Goal: Transaction & Acquisition: Purchase product/service

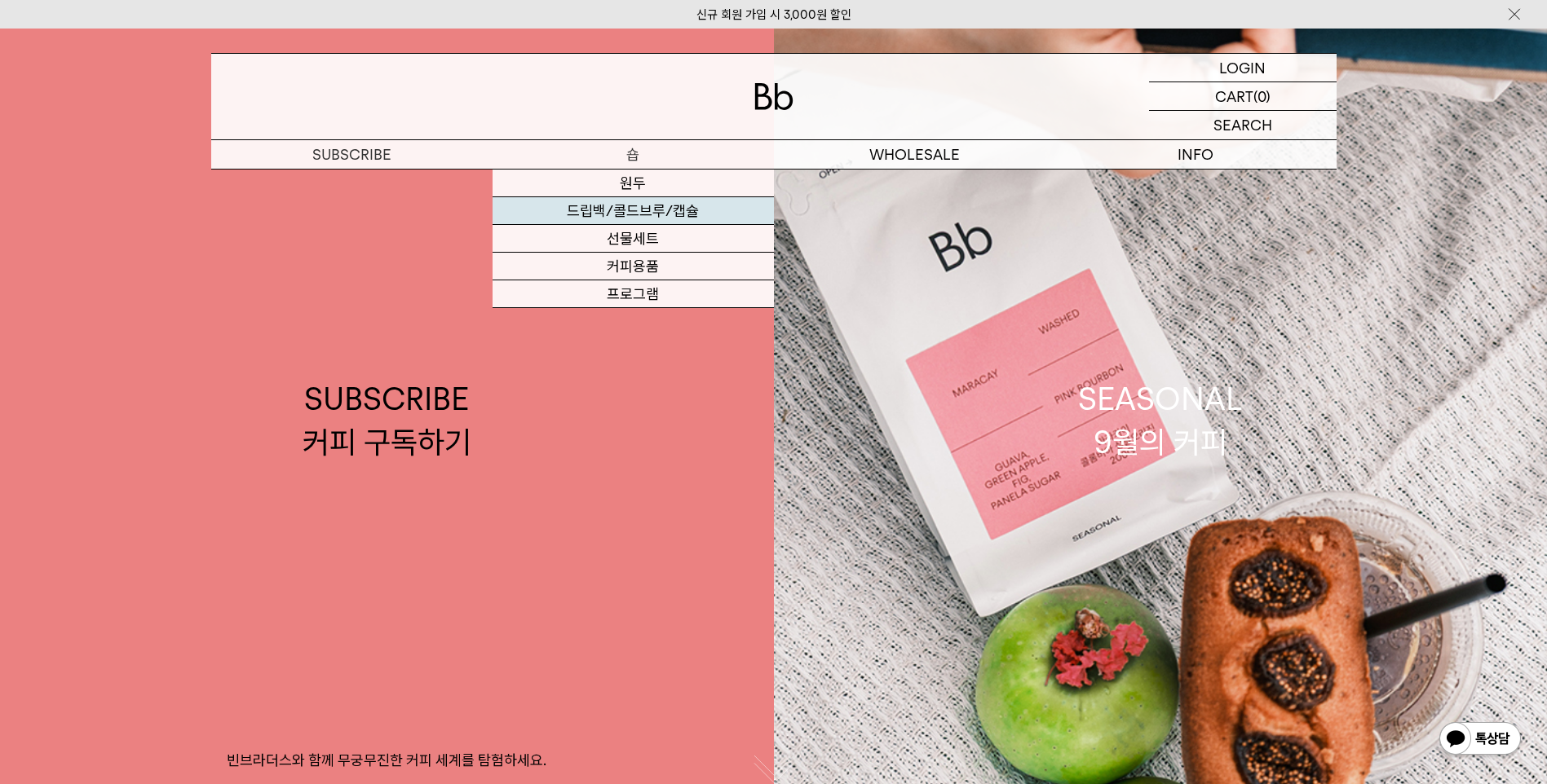
click at [644, 208] on link "드립백/콜드브루/캡슐" at bounding box center [632, 211] width 281 height 28
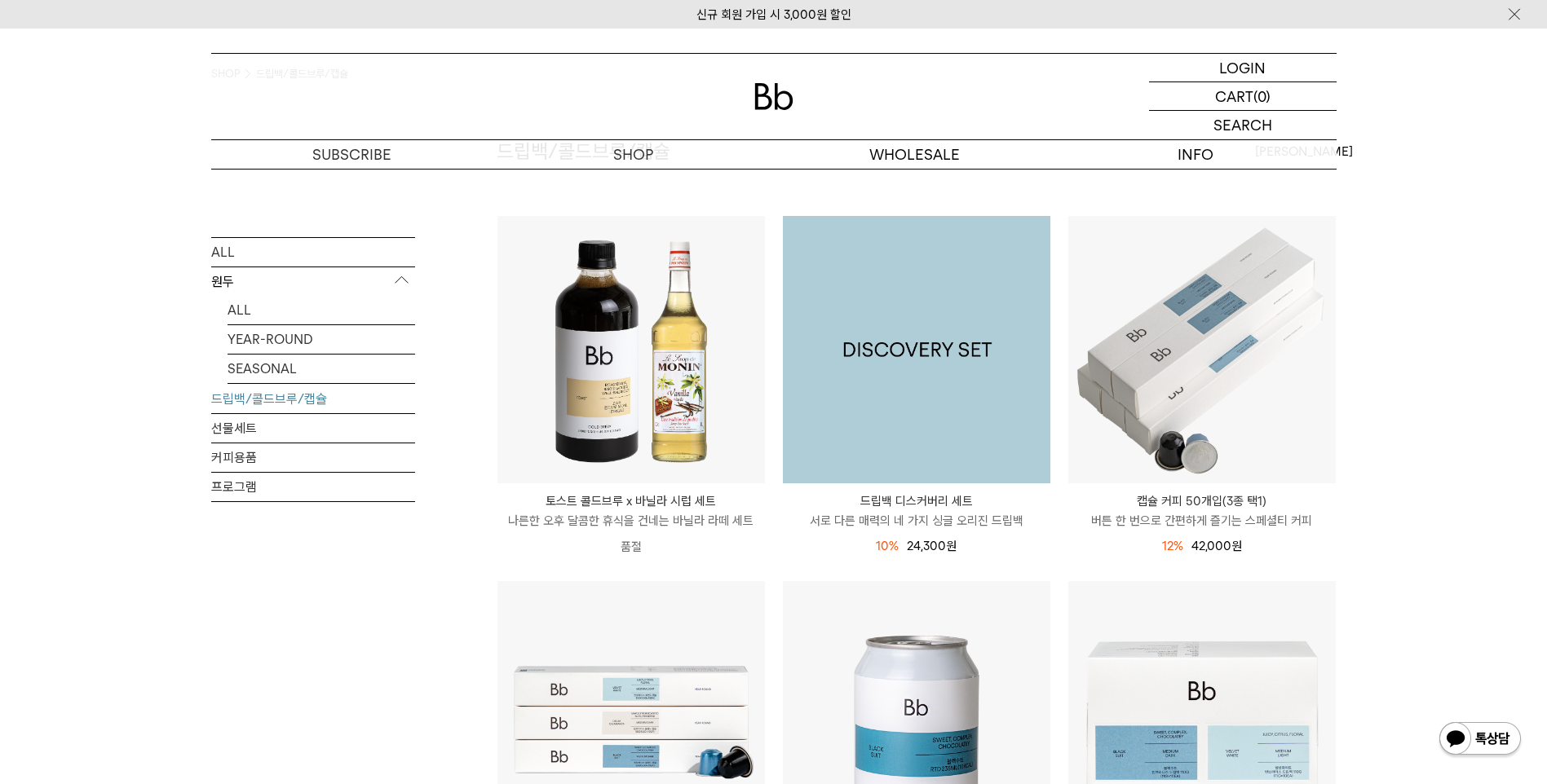
scroll to position [82, 0]
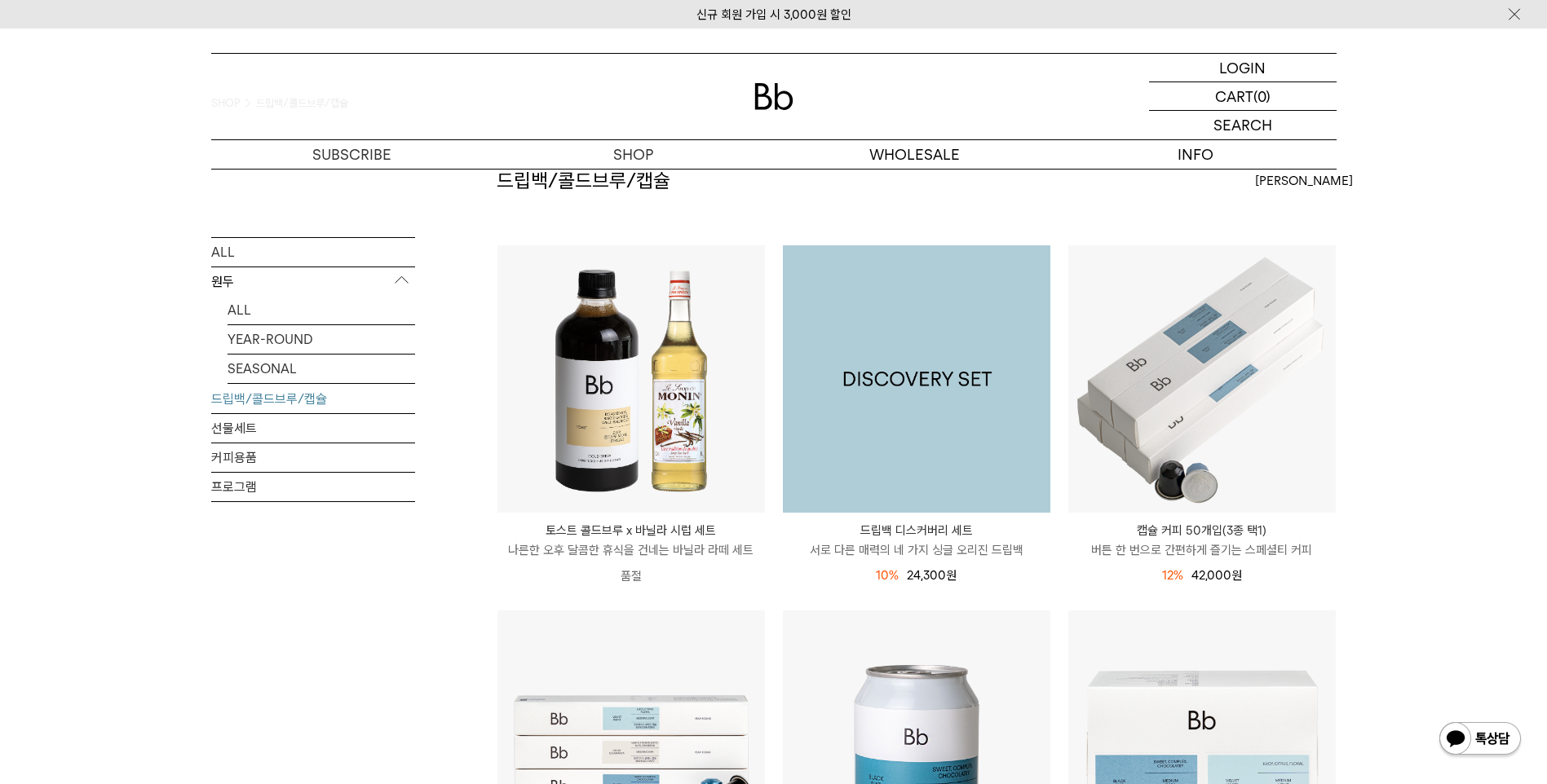
click at [914, 382] on img at bounding box center [916, 379] width 267 height 267
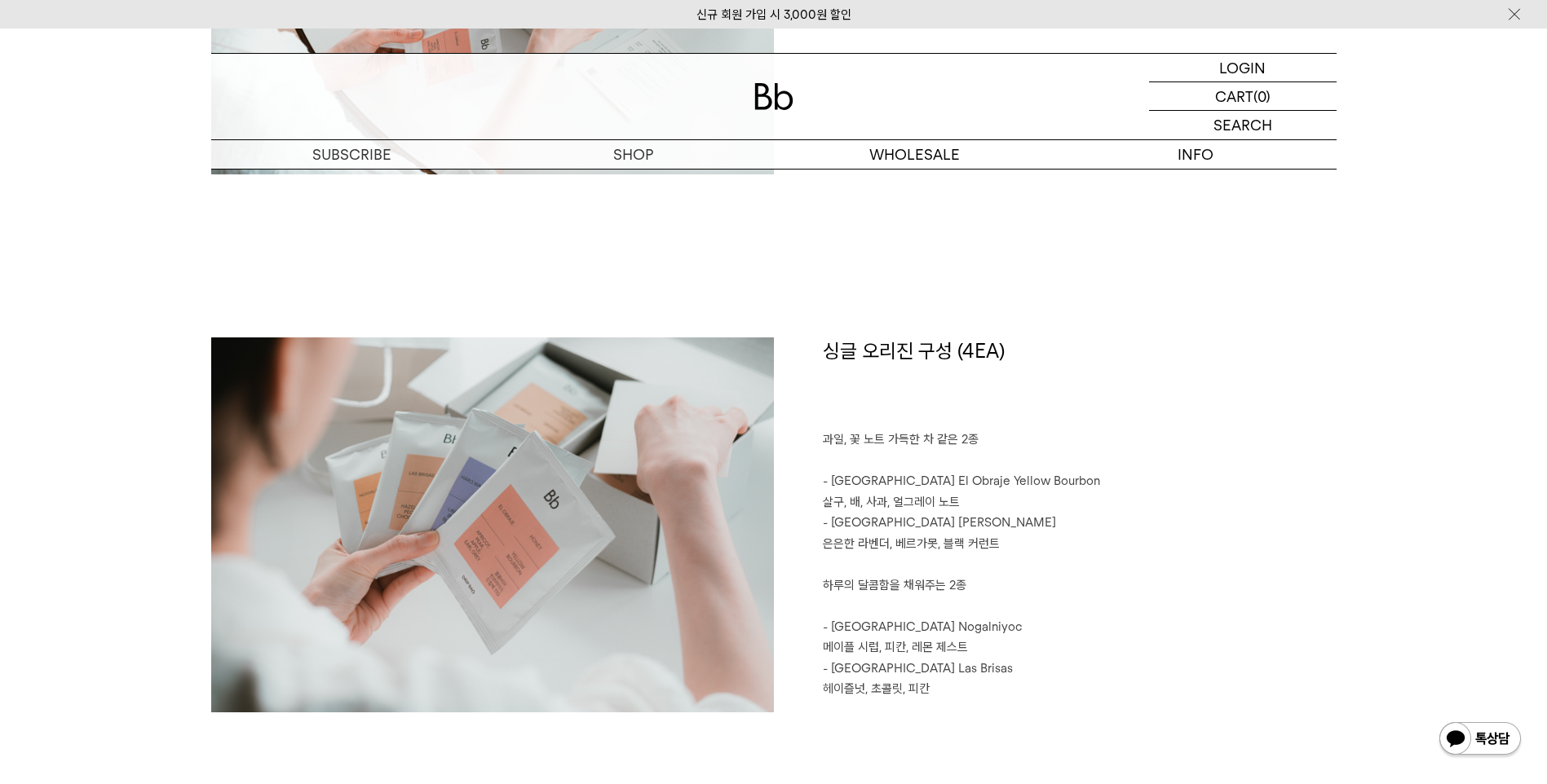
scroll to position [1793, 0]
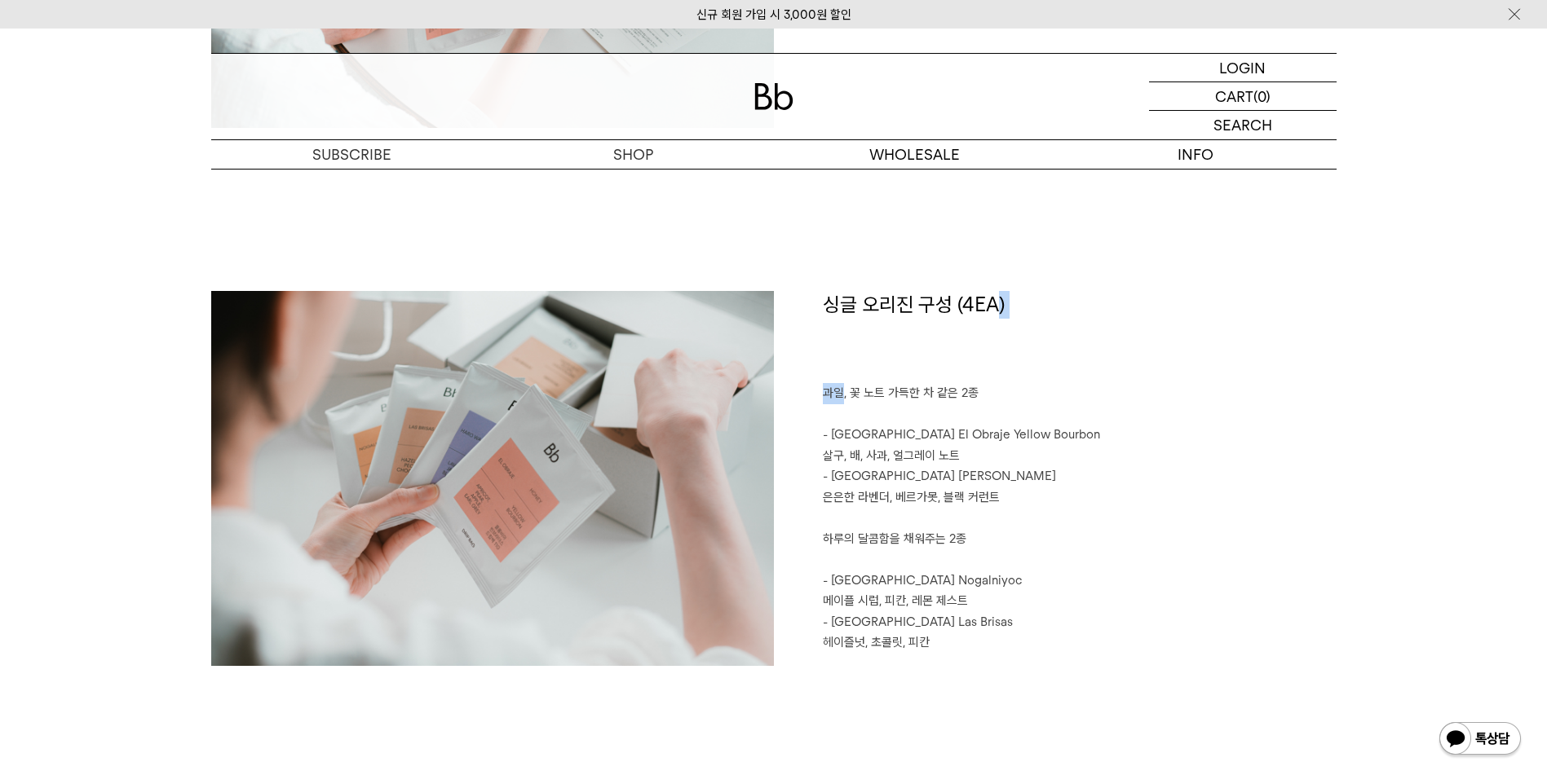
drag, startPoint x: 842, startPoint y: 397, endPoint x: 990, endPoint y: 381, distance: 148.9
click at [990, 381] on div "싱글 오리진 구성 (4EA) 과일, 꽃 노트 가득한 차 같은 2종 - Colombia El Obraje Yellow Bourbon 살구, 배,…" at bounding box center [1055, 478] width 562 height 375
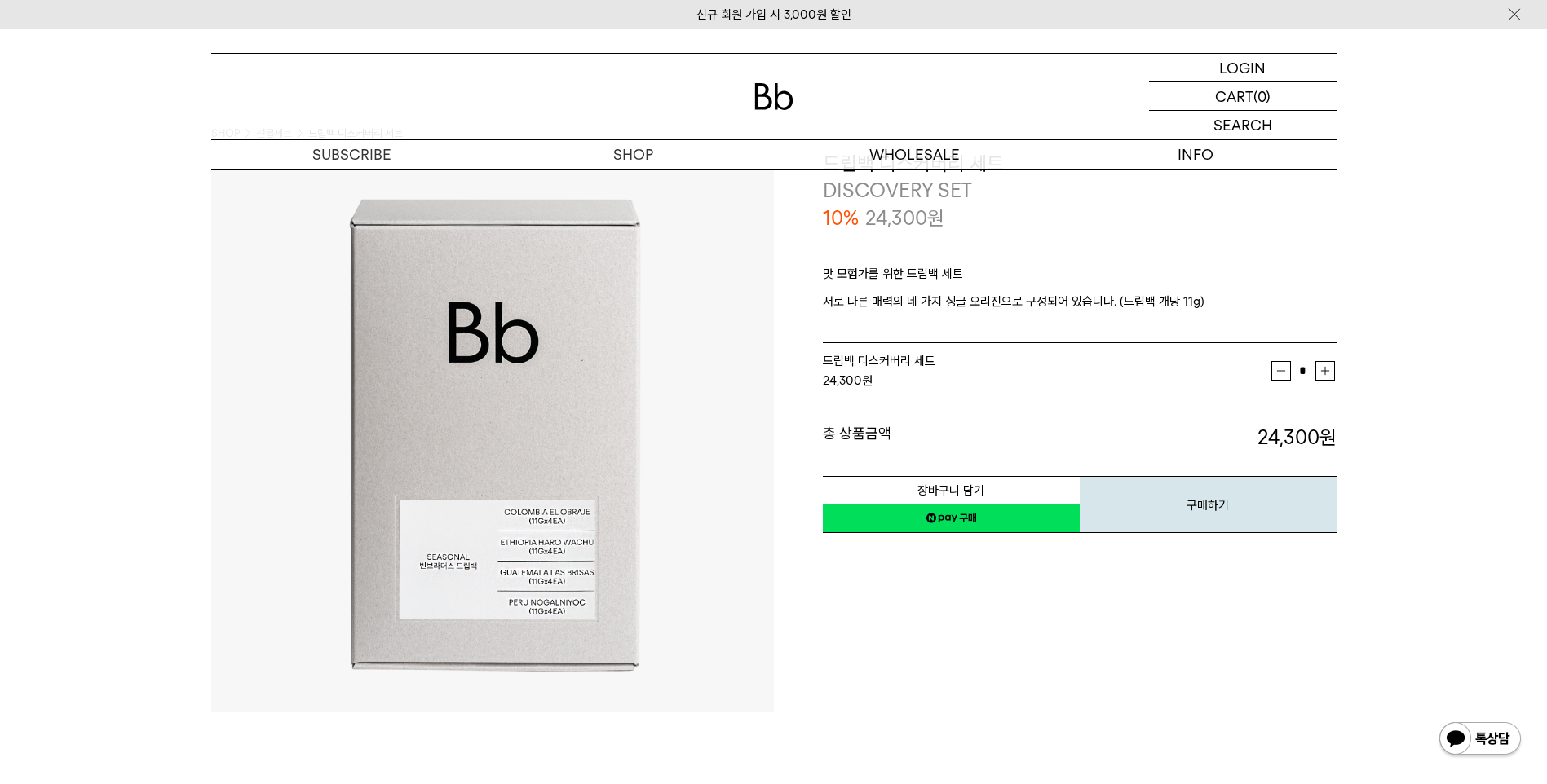
scroll to position [0, 0]
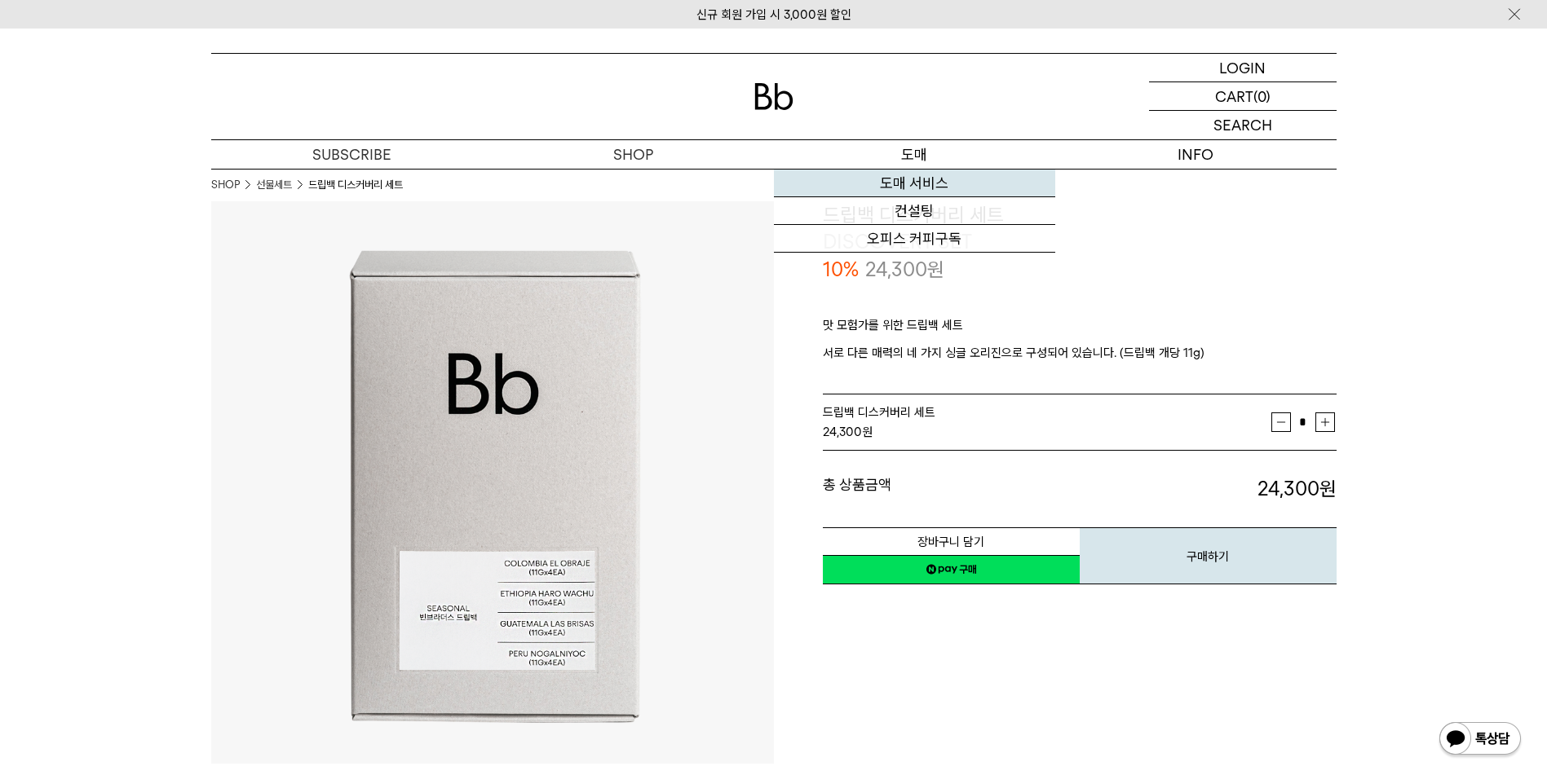
click at [903, 186] on link "도매 서비스" at bounding box center [914, 184] width 281 height 28
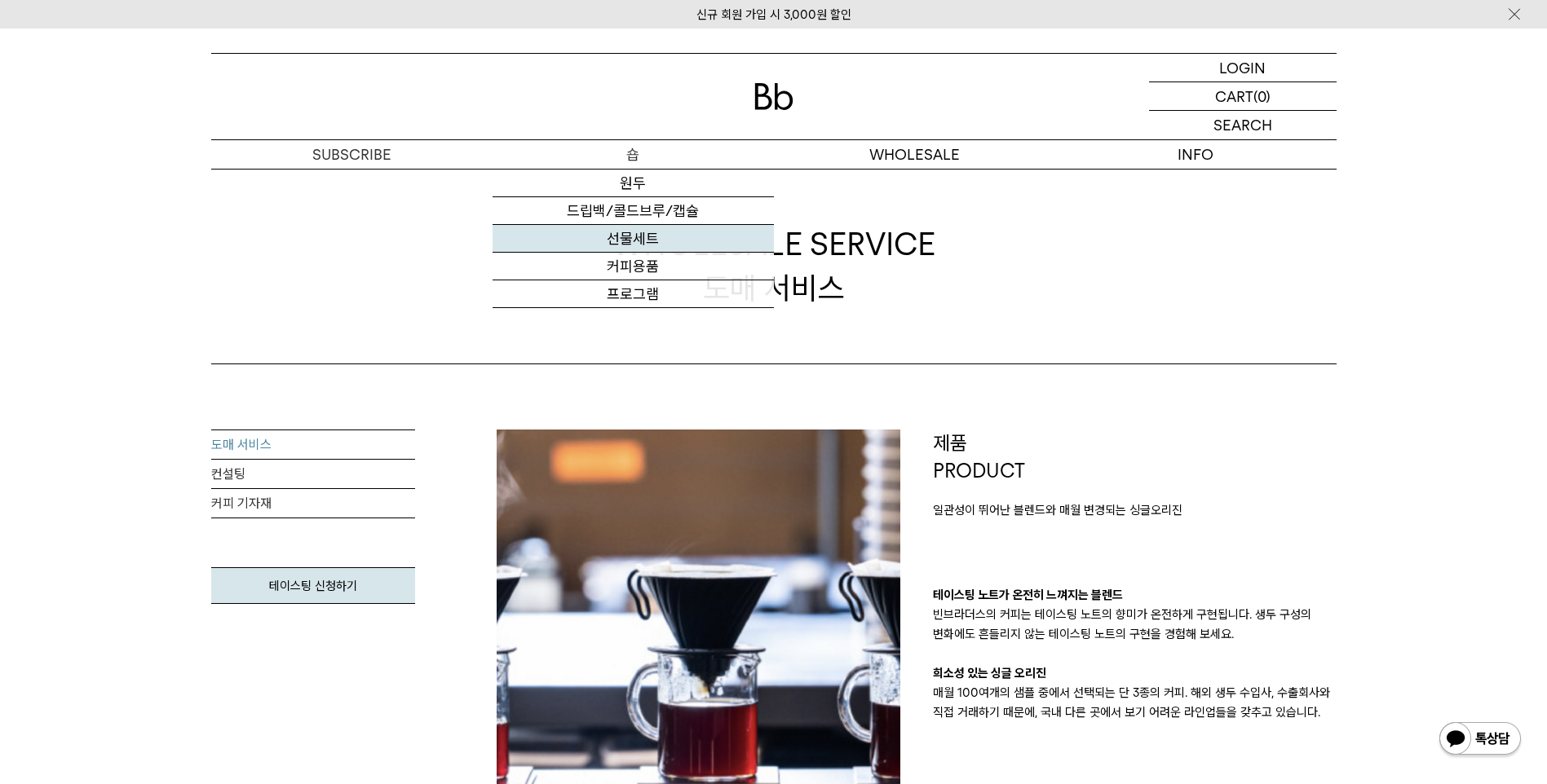
click at [666, 242] on link "선물세트" at bounding box center [632, 239] width 281 height 28
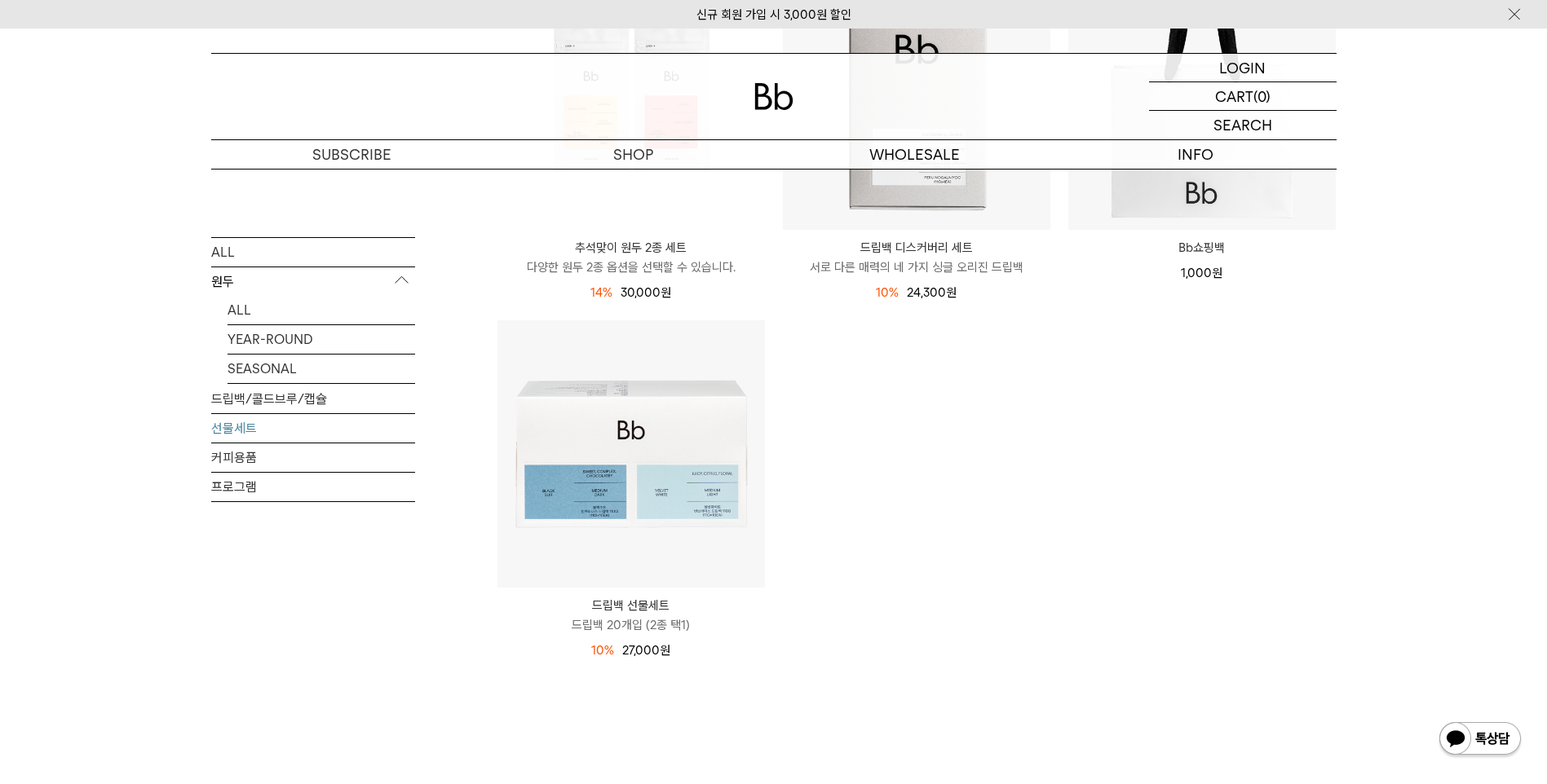
scroll to position [326, 0]
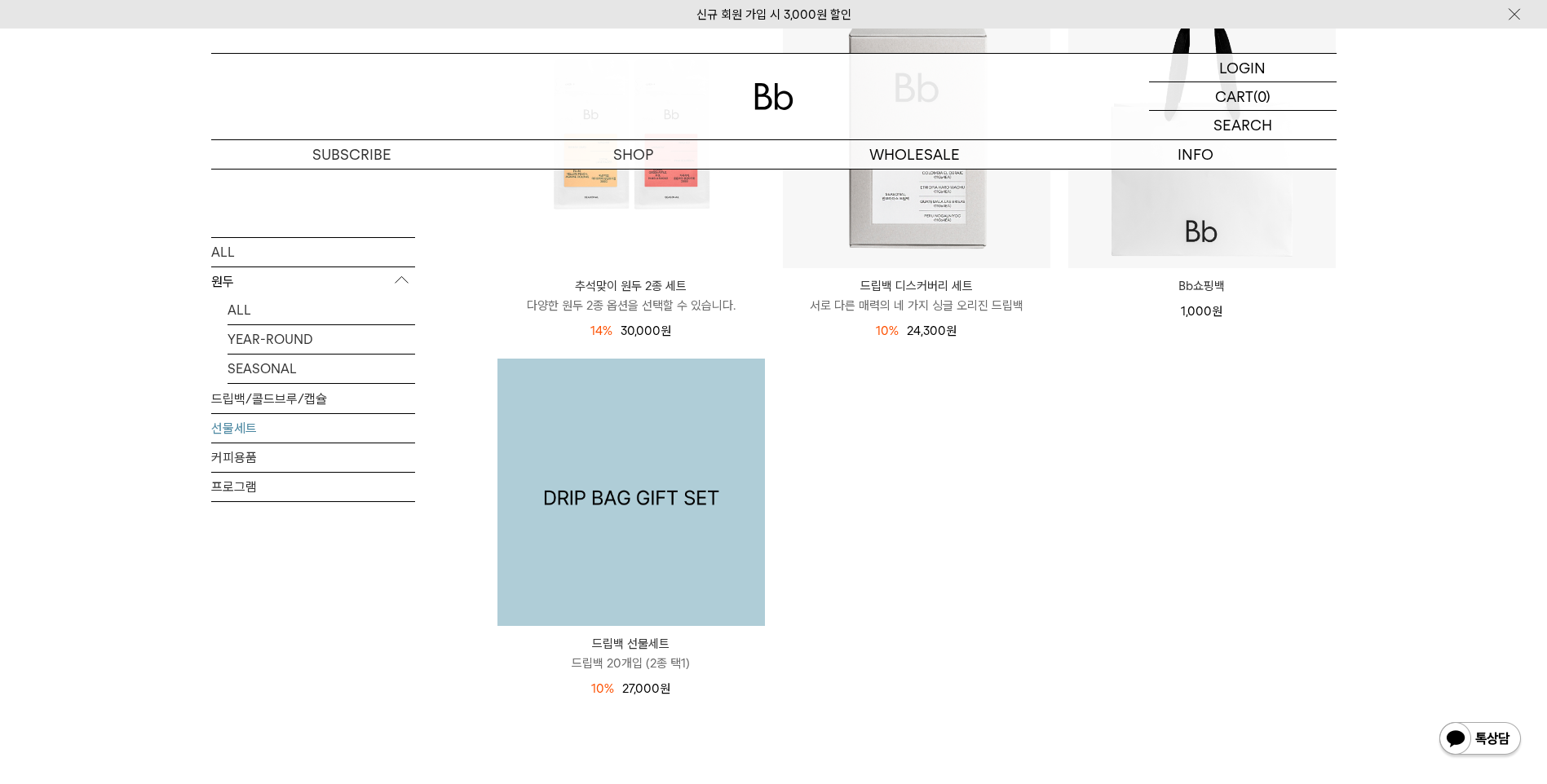
click at [695, 504] on img at bounding box center [631, 492] width 267 height 267
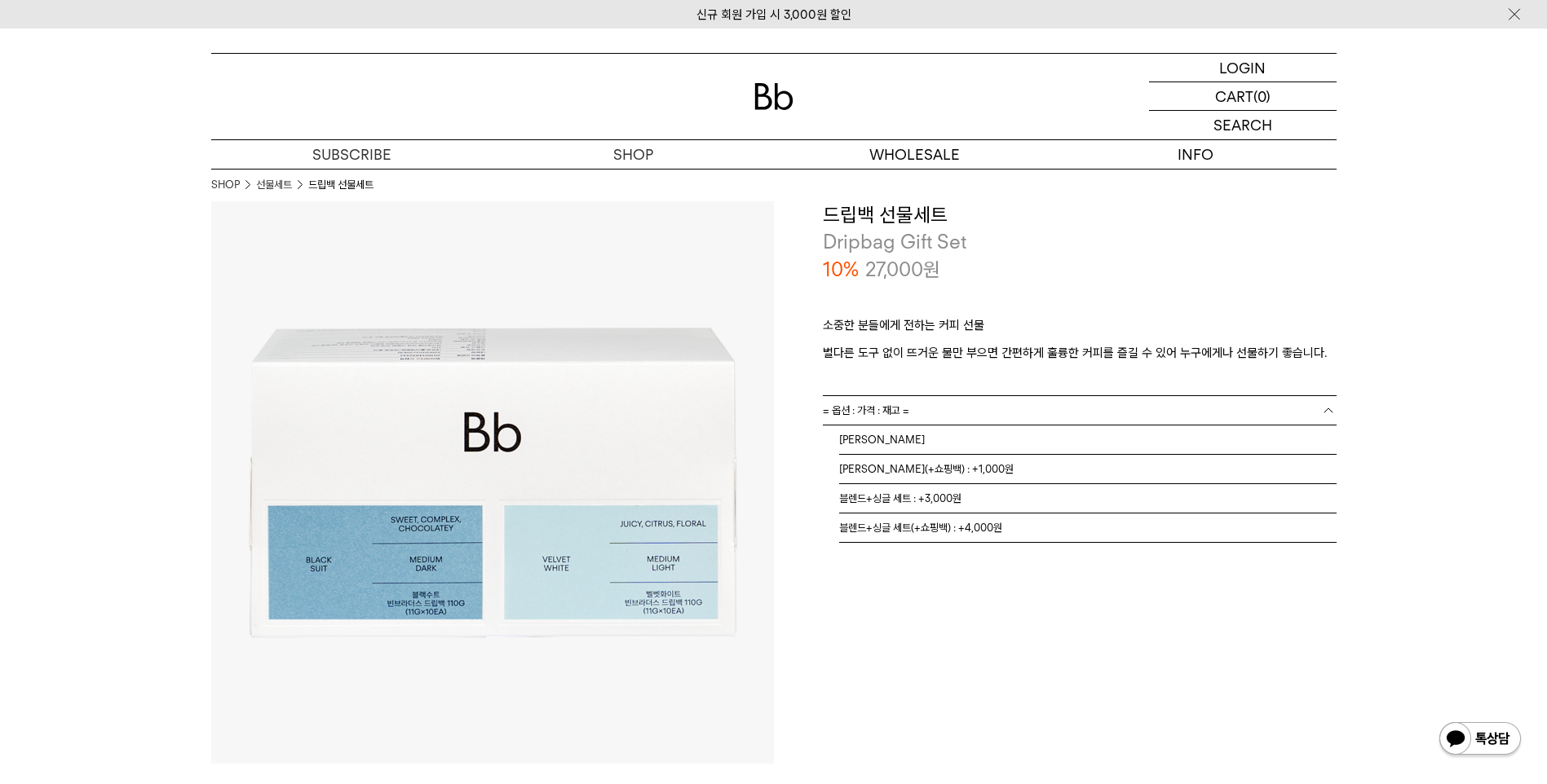
click at [864, 408] on span "= 옵션 : 가격 : 재고 =" at bounding box center [866, 411] width 87 height 29
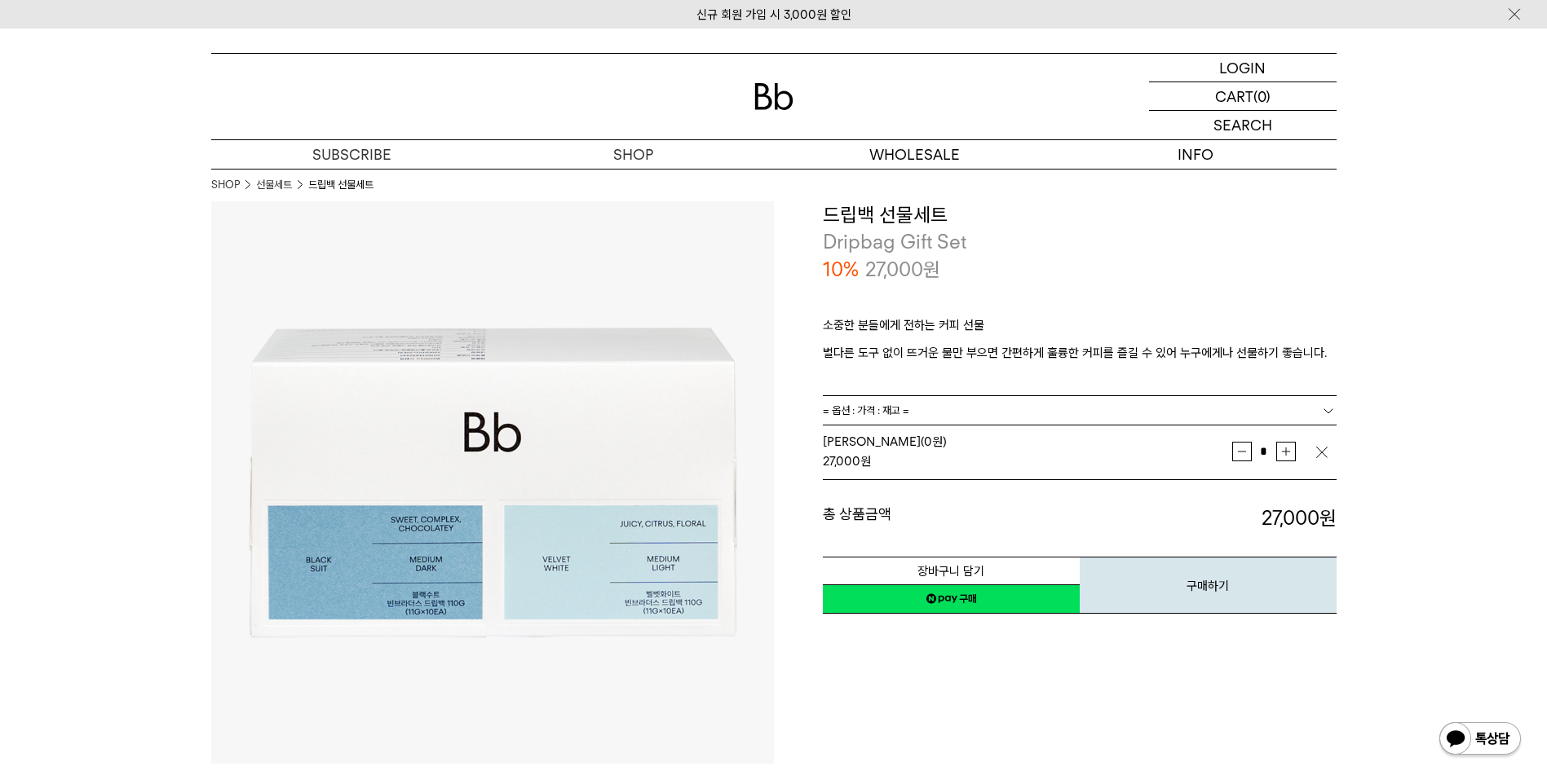
click at [357, 157] on p "구독" at bounding box center [351, 154] width 281 height 29
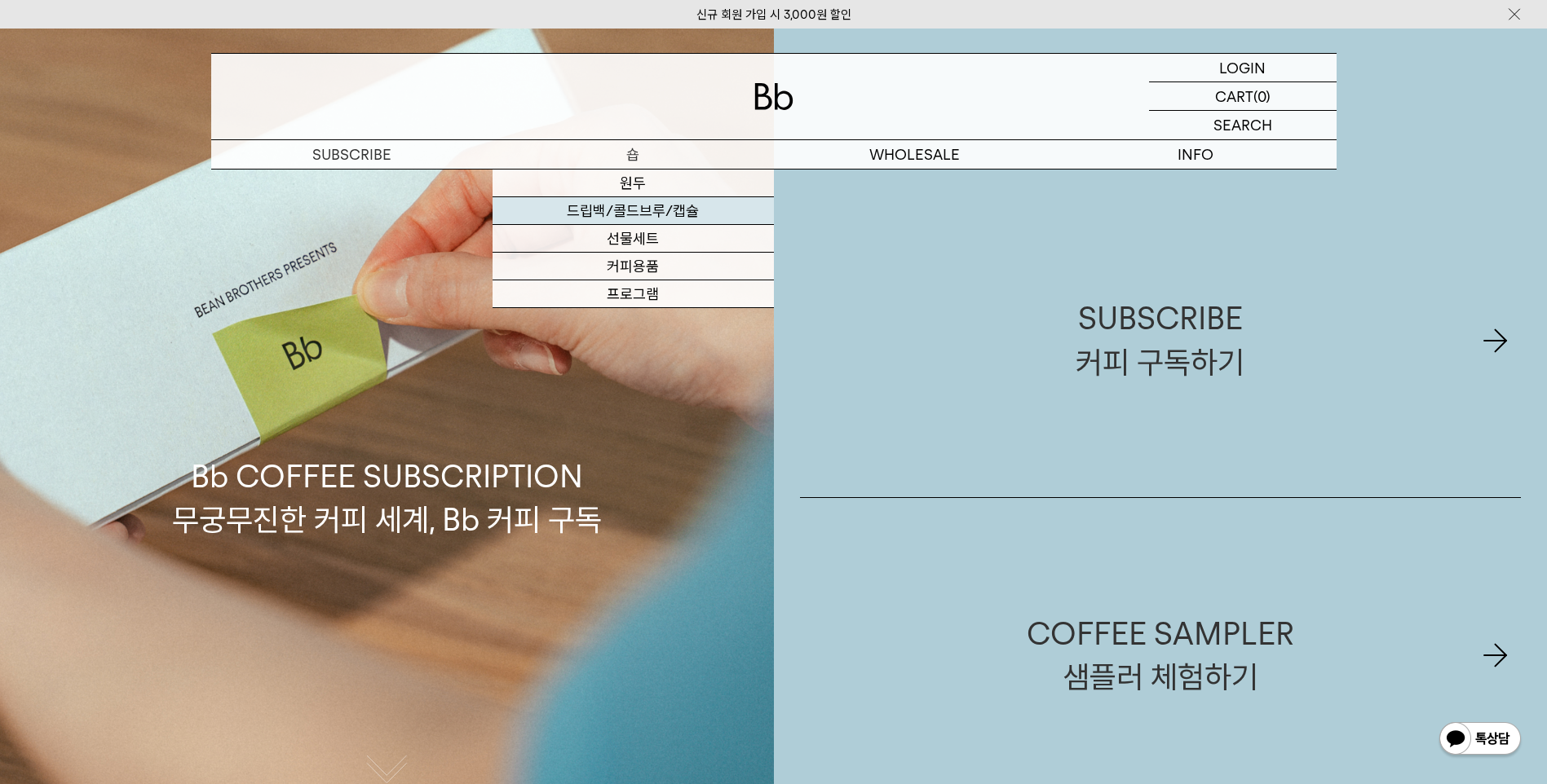
click at [685, 208] on link "드립백/콜드브루/캡슐" at bounding box center [632, 211] width 281 height 28
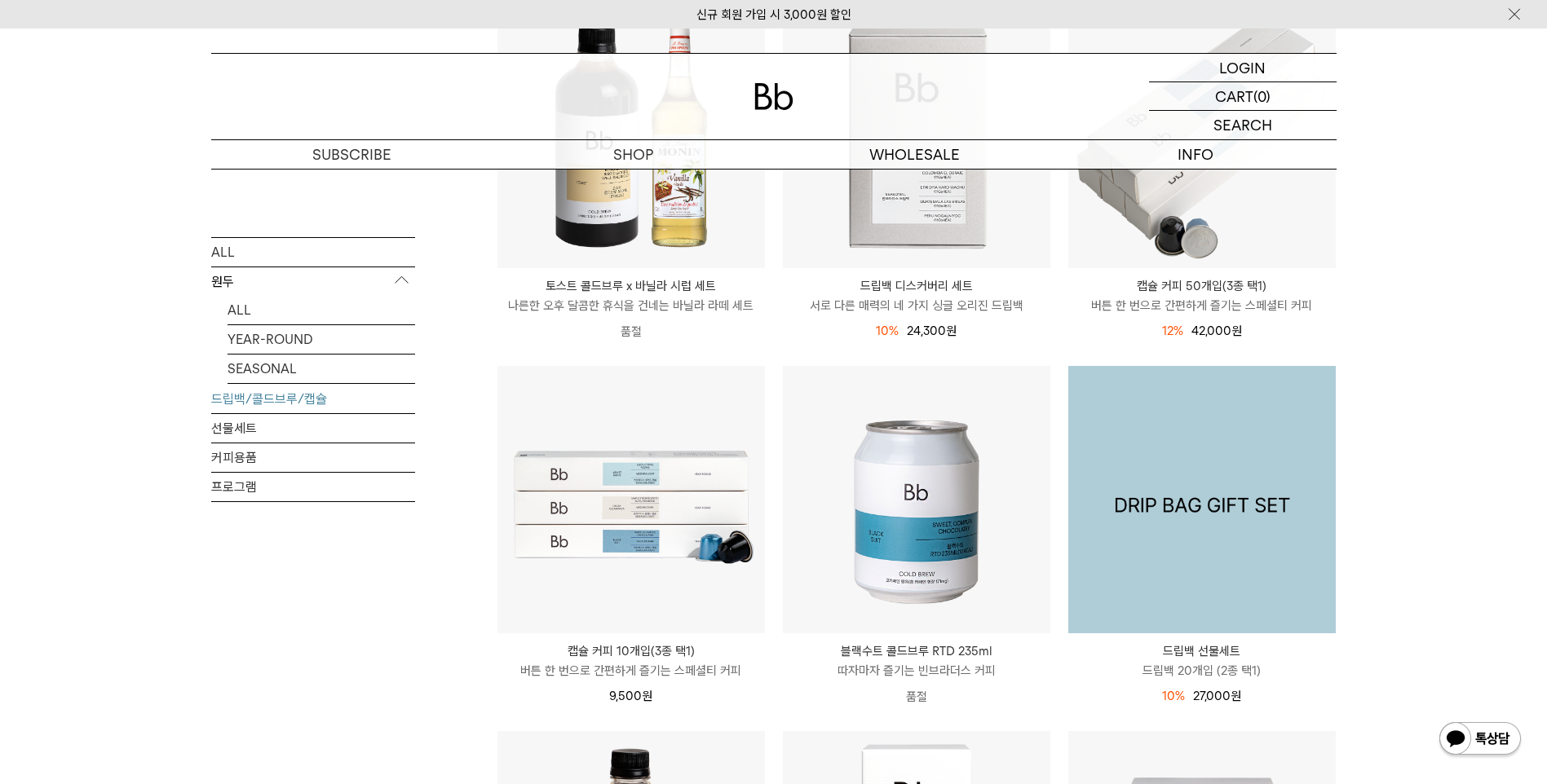
scroll to position [245, 0]
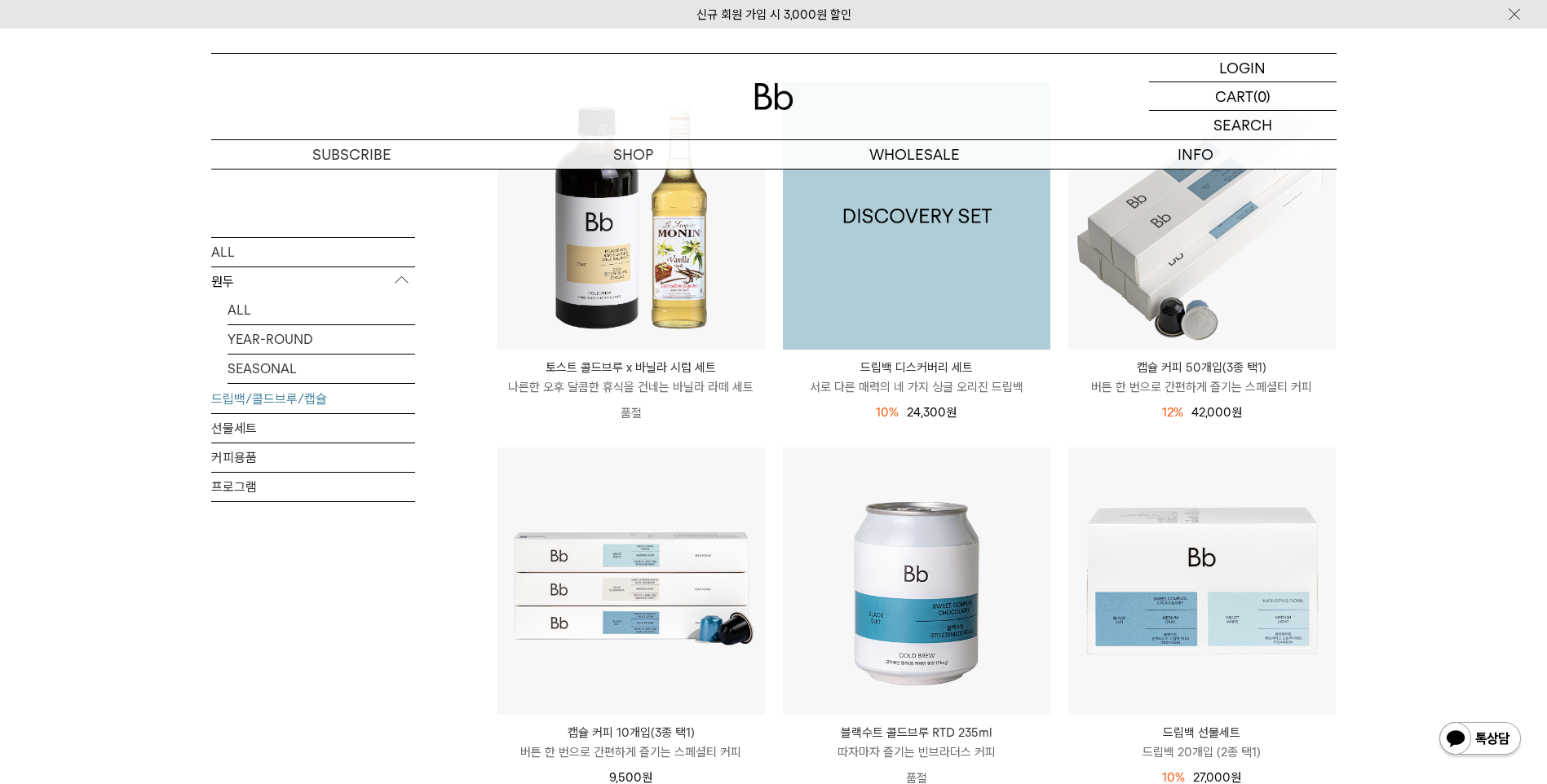
click at [981, 338] on img at bounding box center [916, 216] width 267 height 267
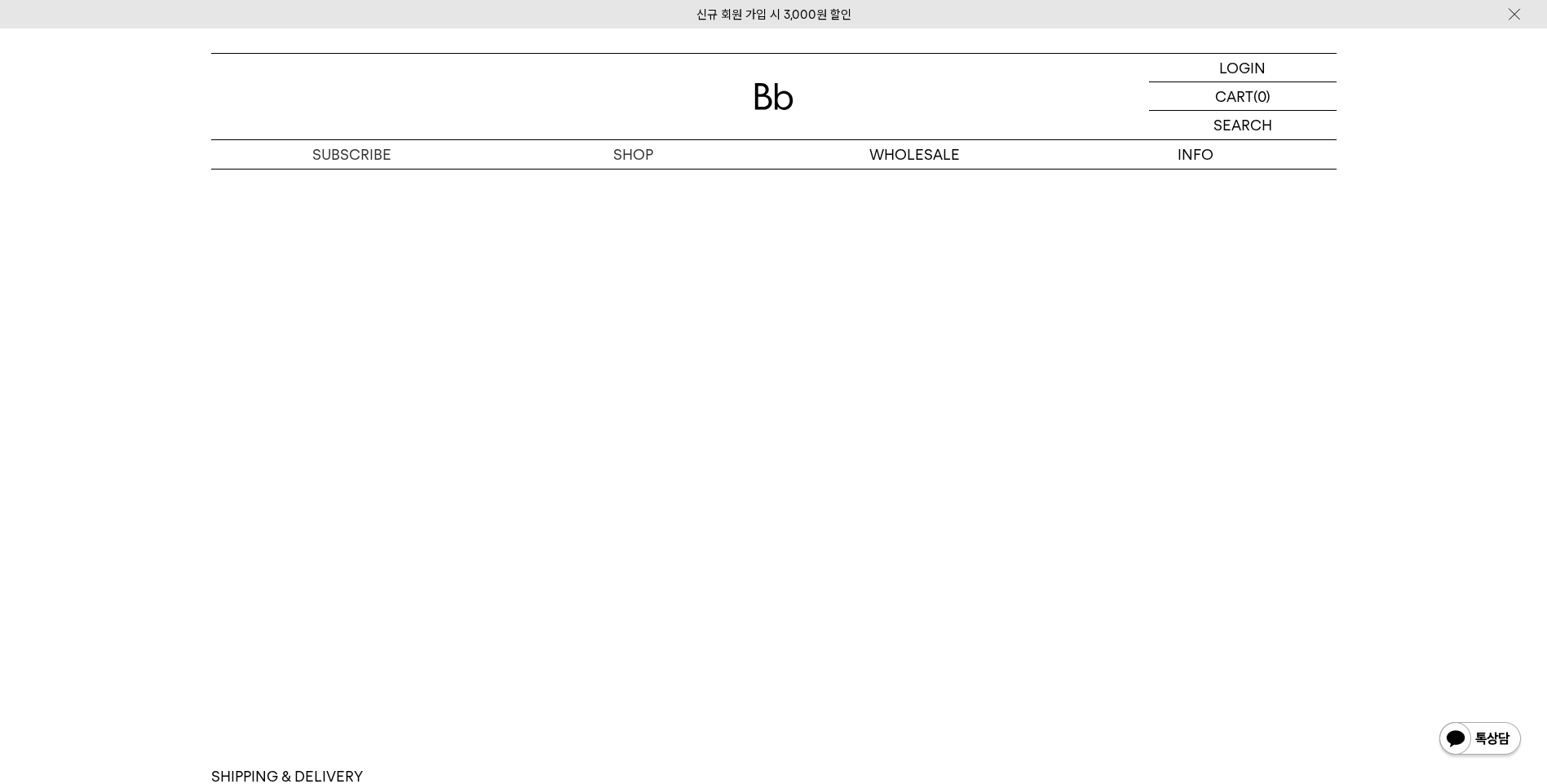
scroll to position [4401, 0]
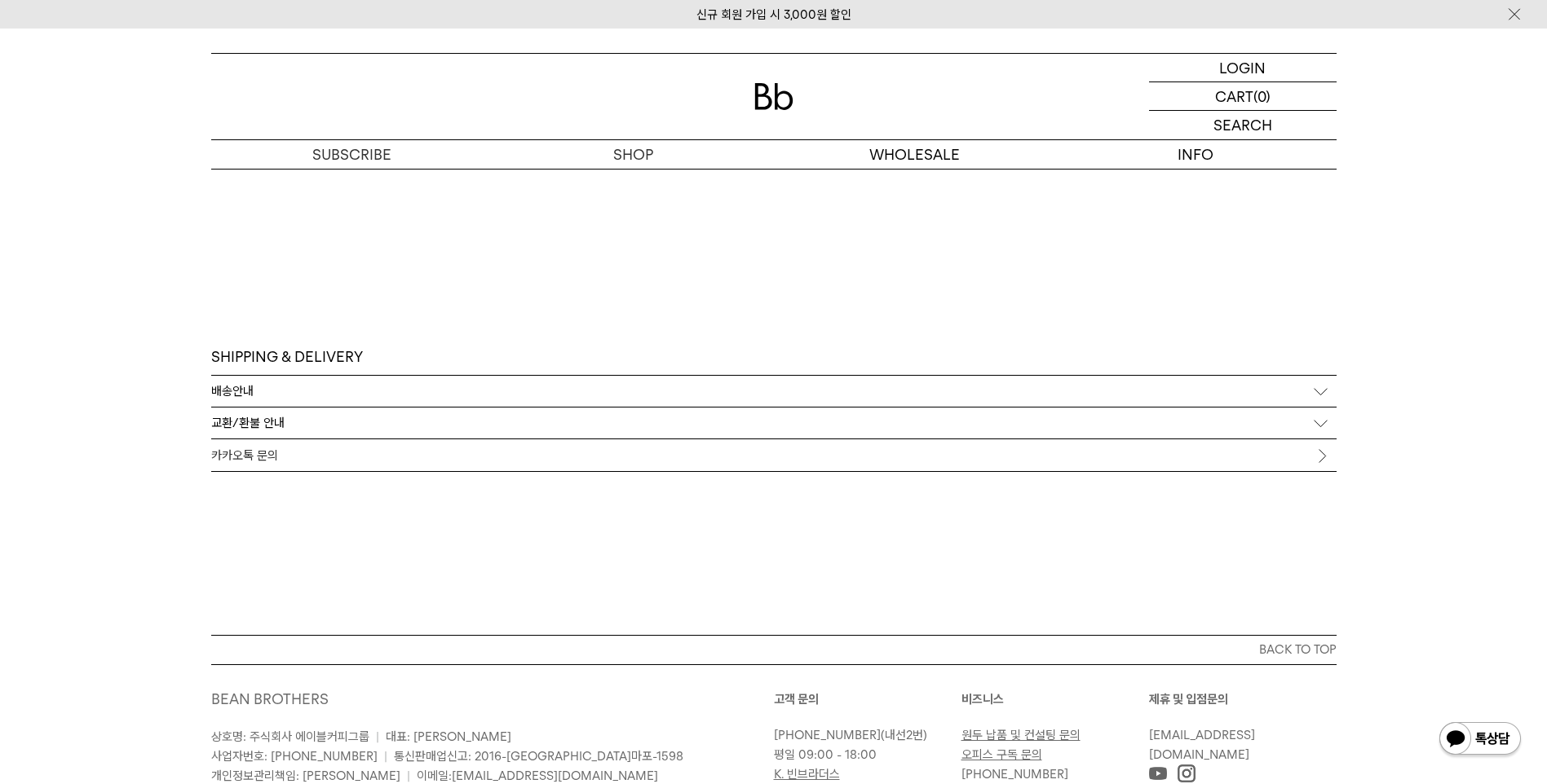
scroll to position [4576, 0]
click at [262, 453] on span "카카오톡 문의" at bounding box center [244, 458] width 67 height 15
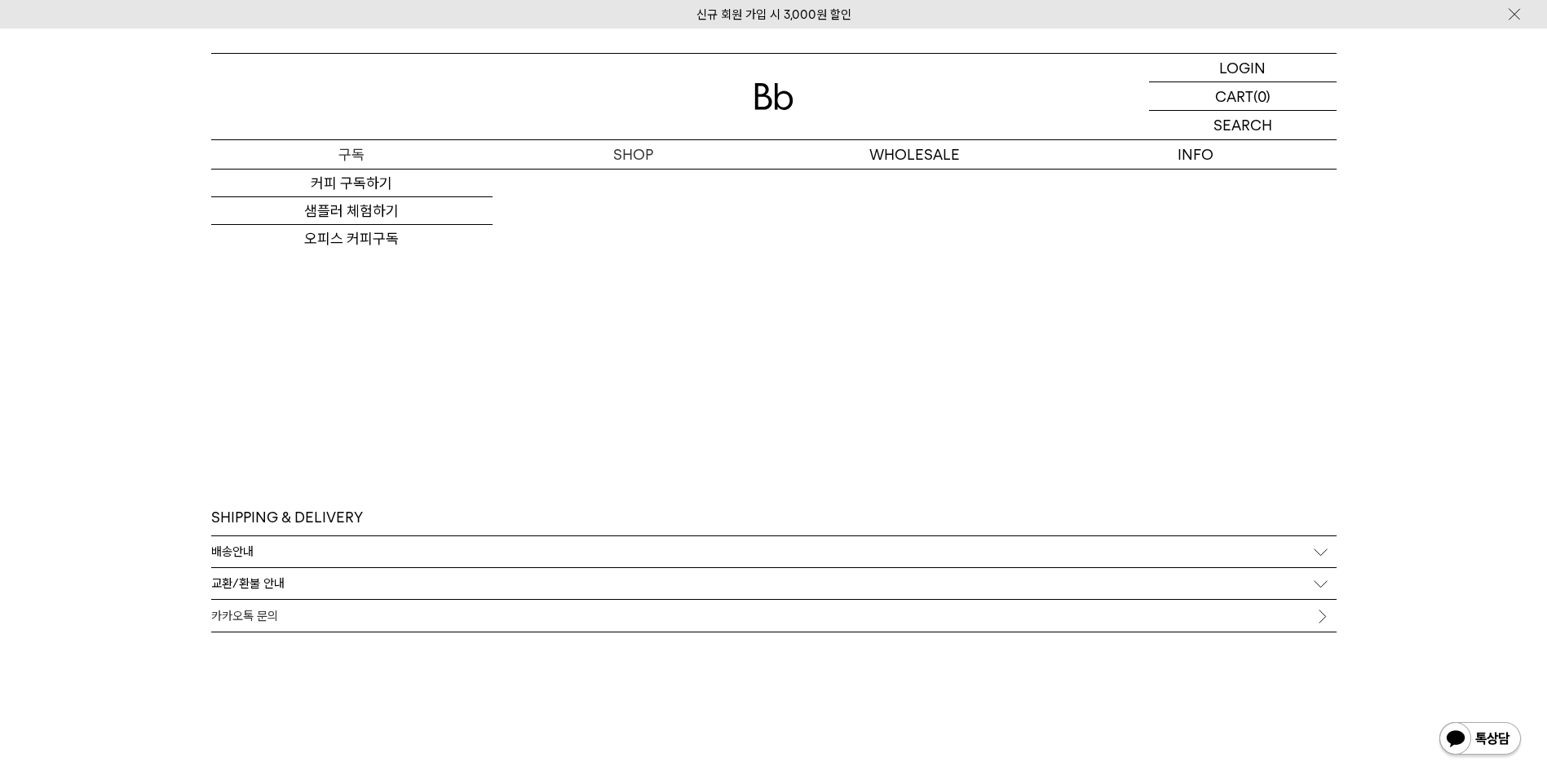
scroll to position [4739, 0]
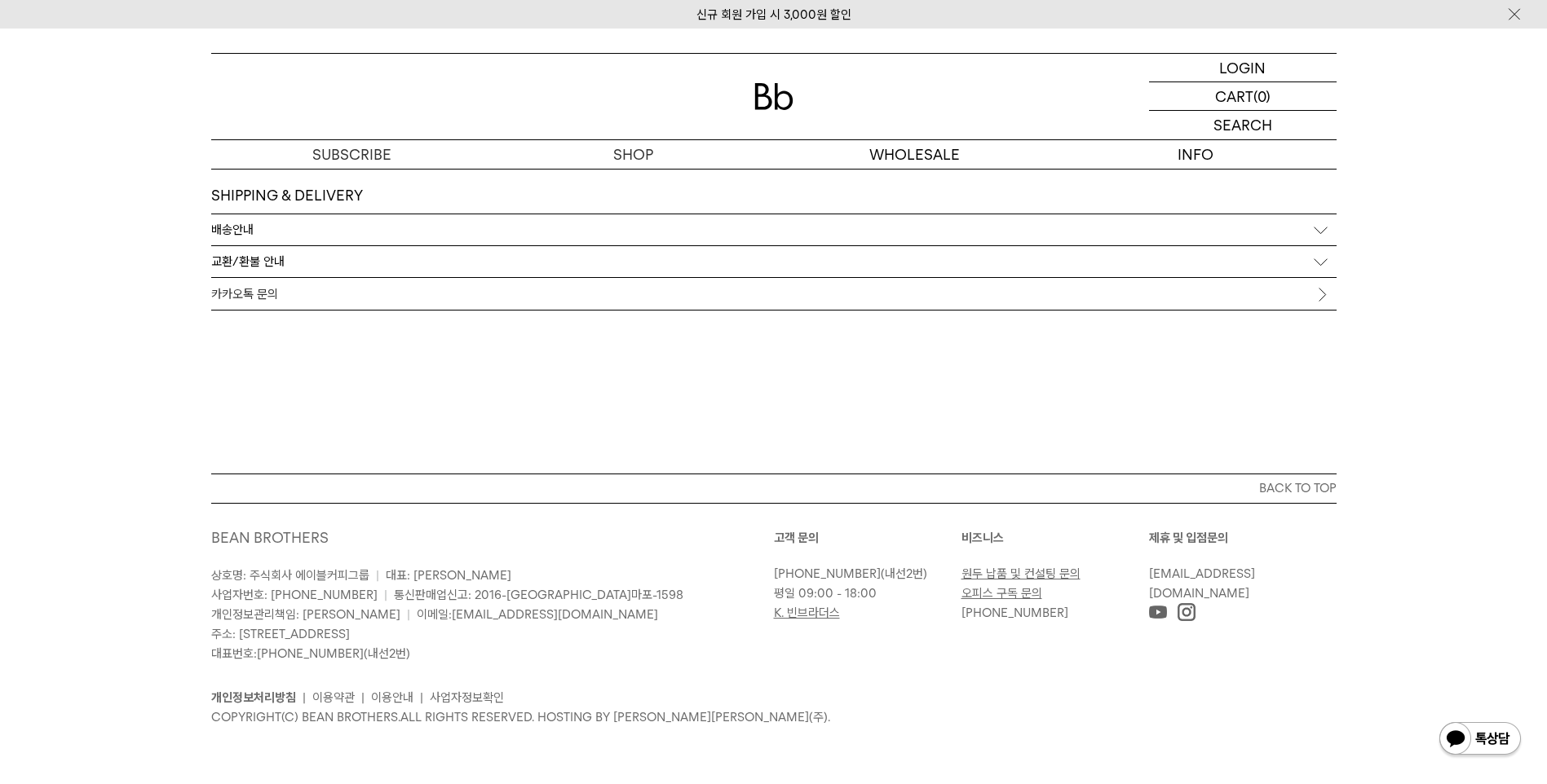
click at [242, 228] on p "배송안내" at bounding box center [232, 230] width 42 height 15
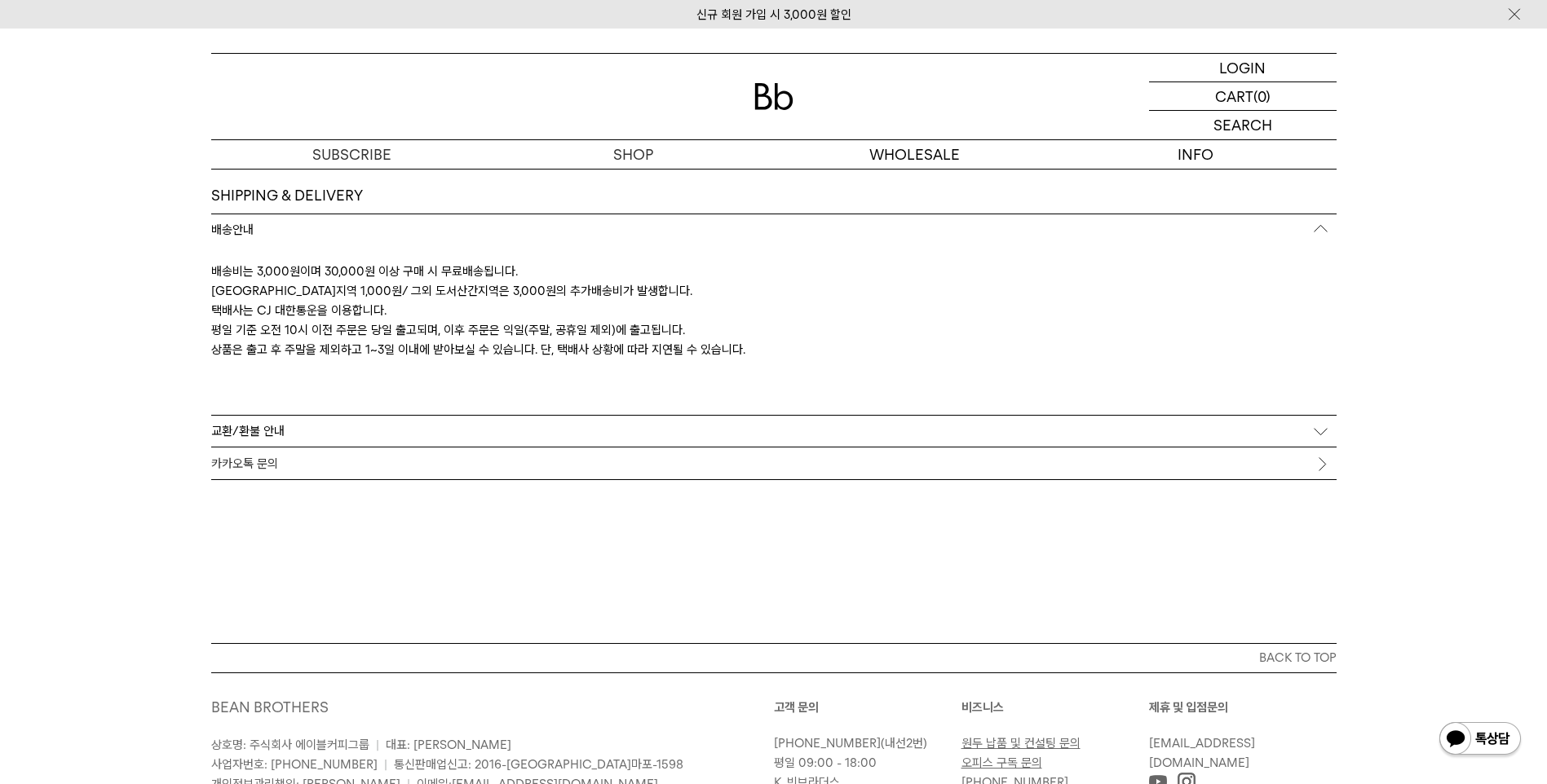
click at [346, 429] on div "교환/환불 안내" at bounding box center [774, 431] width 1126 height 31
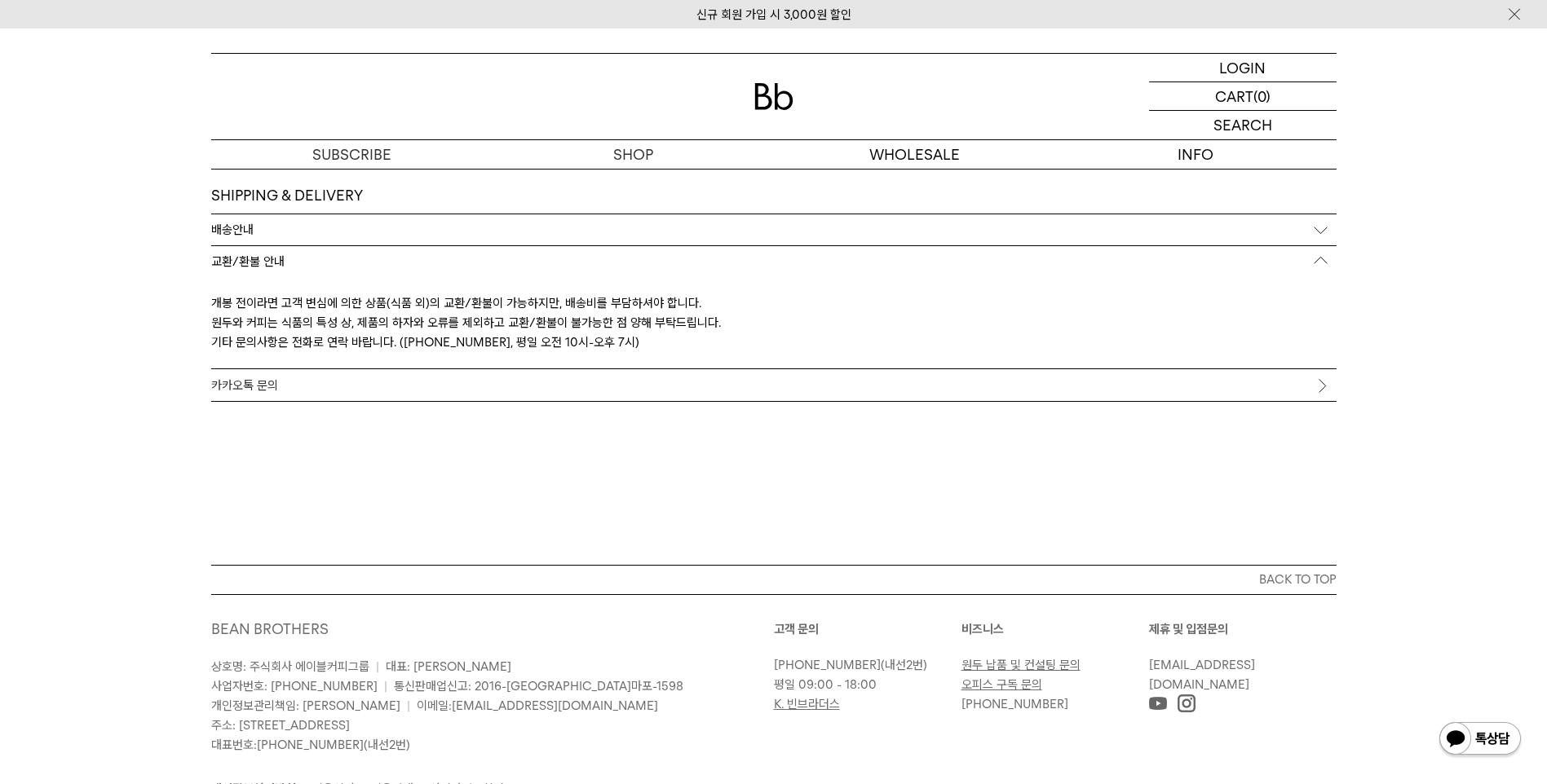
click at [369, 387] on link "카카오톡 문의" at bounding box center [774, 385] width 1126 height 32
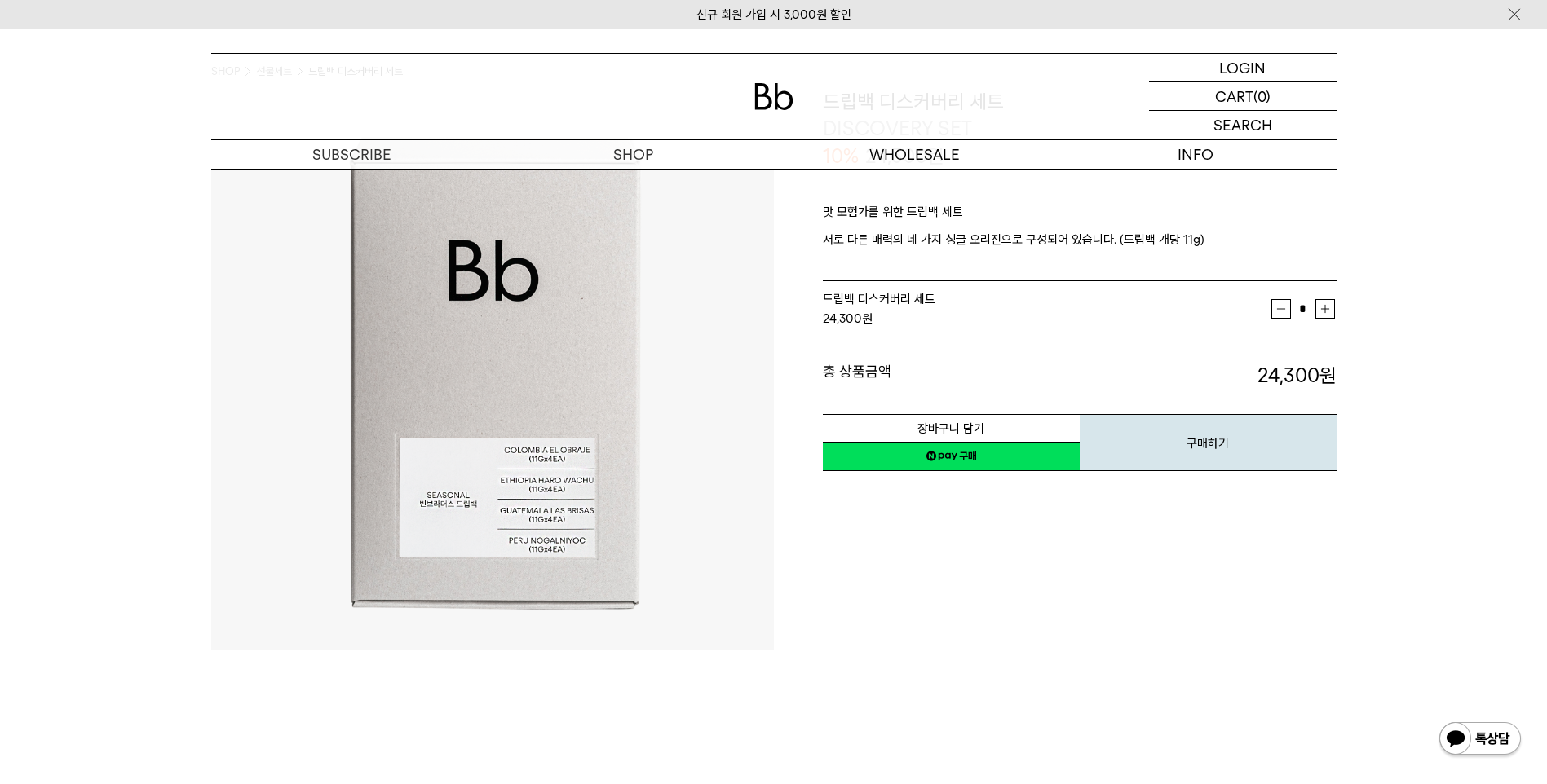
scroll to position [0, 0]
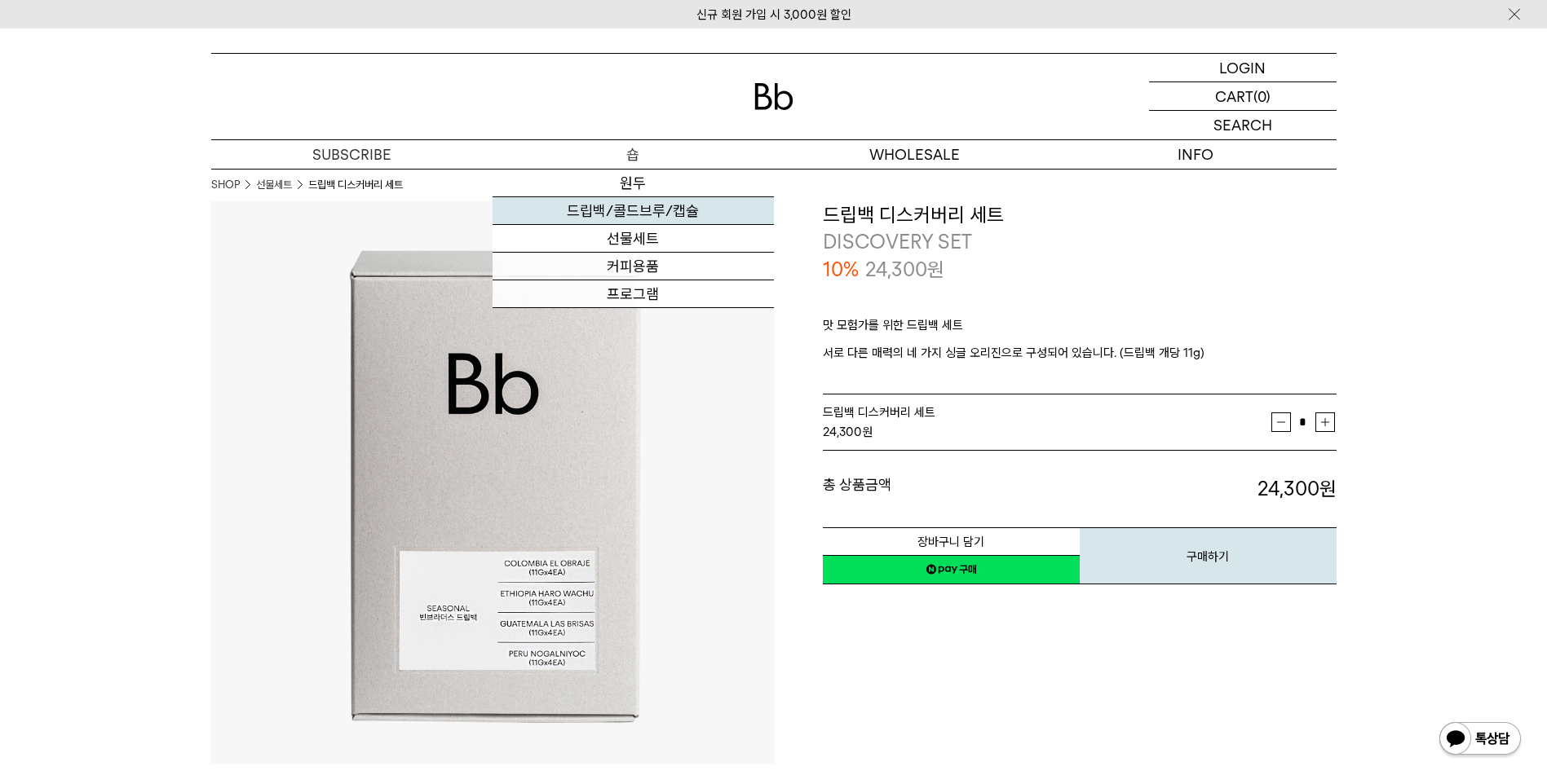
click at [658, 209] on link "드립백/콜드브루/캡슐" at bounding box center [632, 211] width 281 height 28
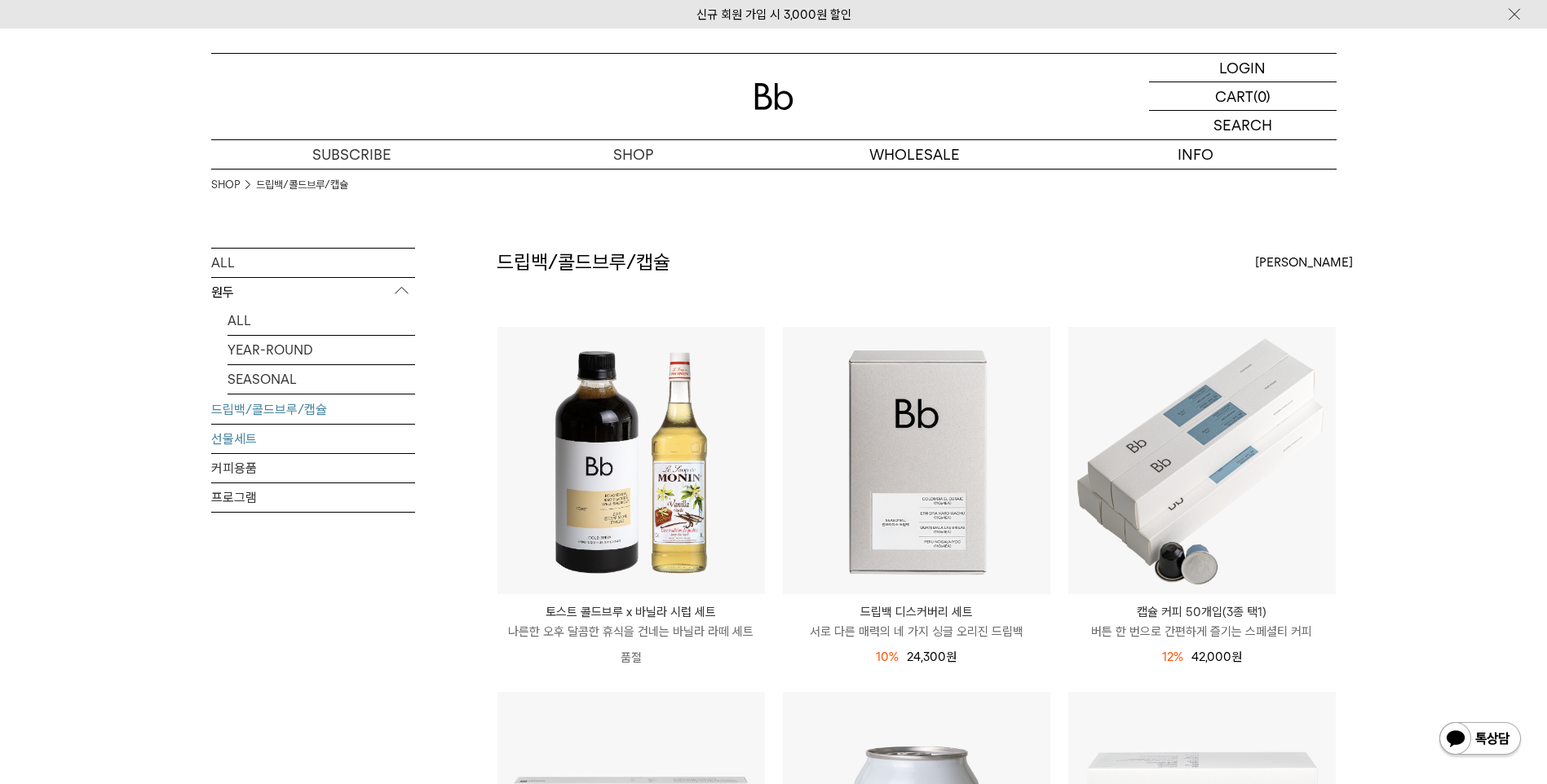
click at [279, 439] on link "선물세트" at bounding box center [313, 439] width 204 height 29
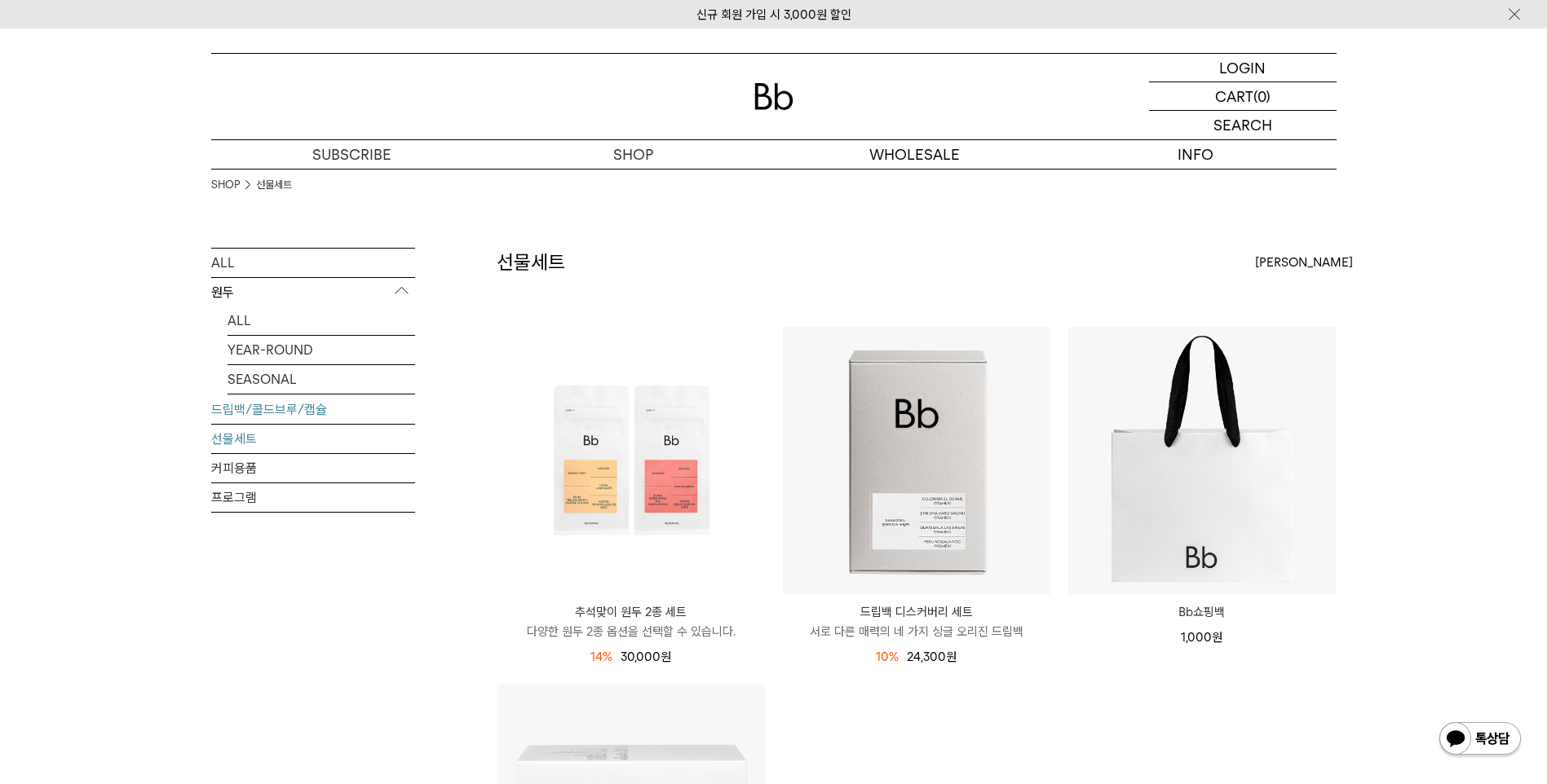
click at [303, 412] on link "드립백/콜드브루/캡슐" at bounding box center [313, 410] width 204 height 29
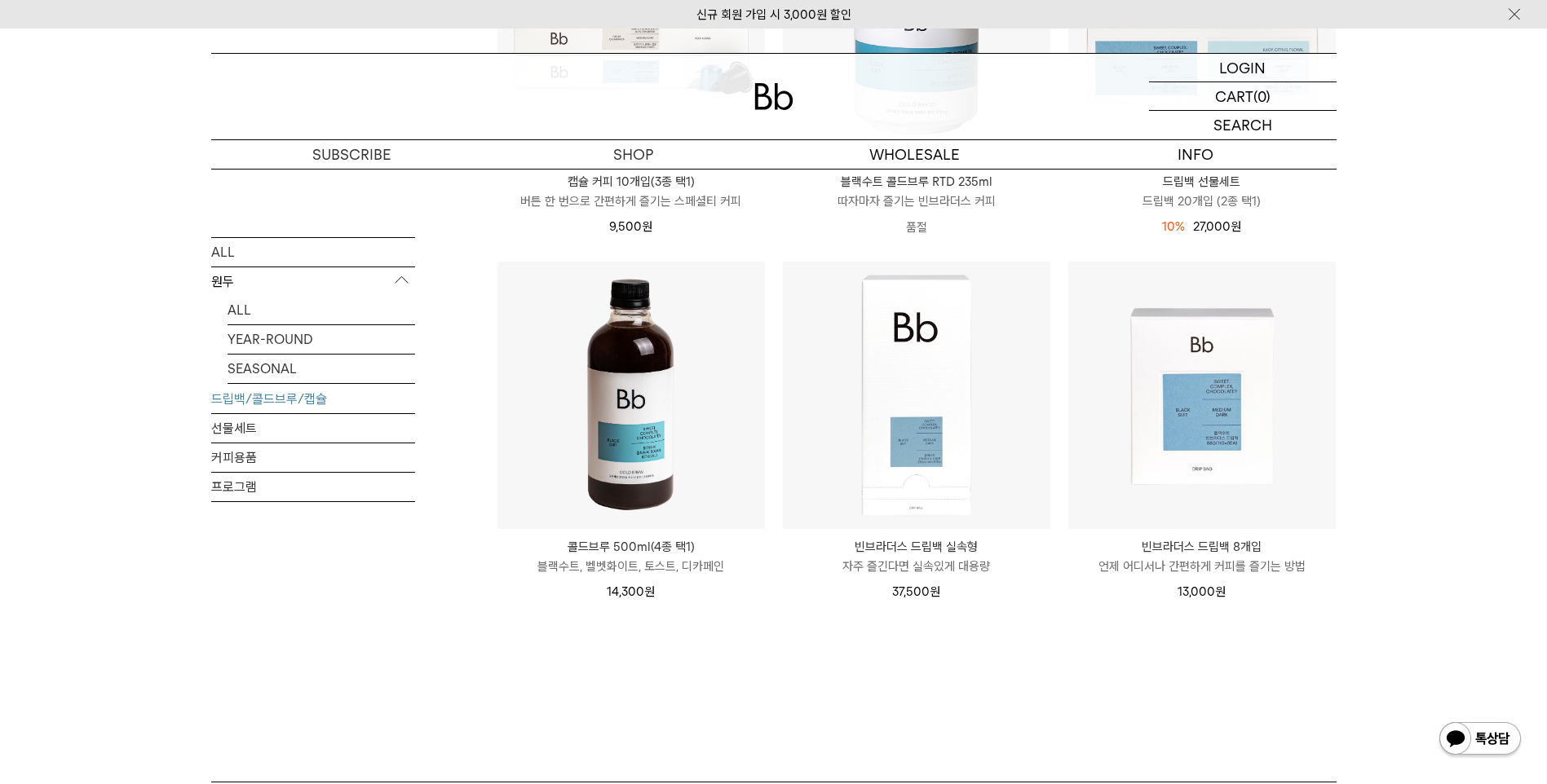
scroll to position [815, 0]
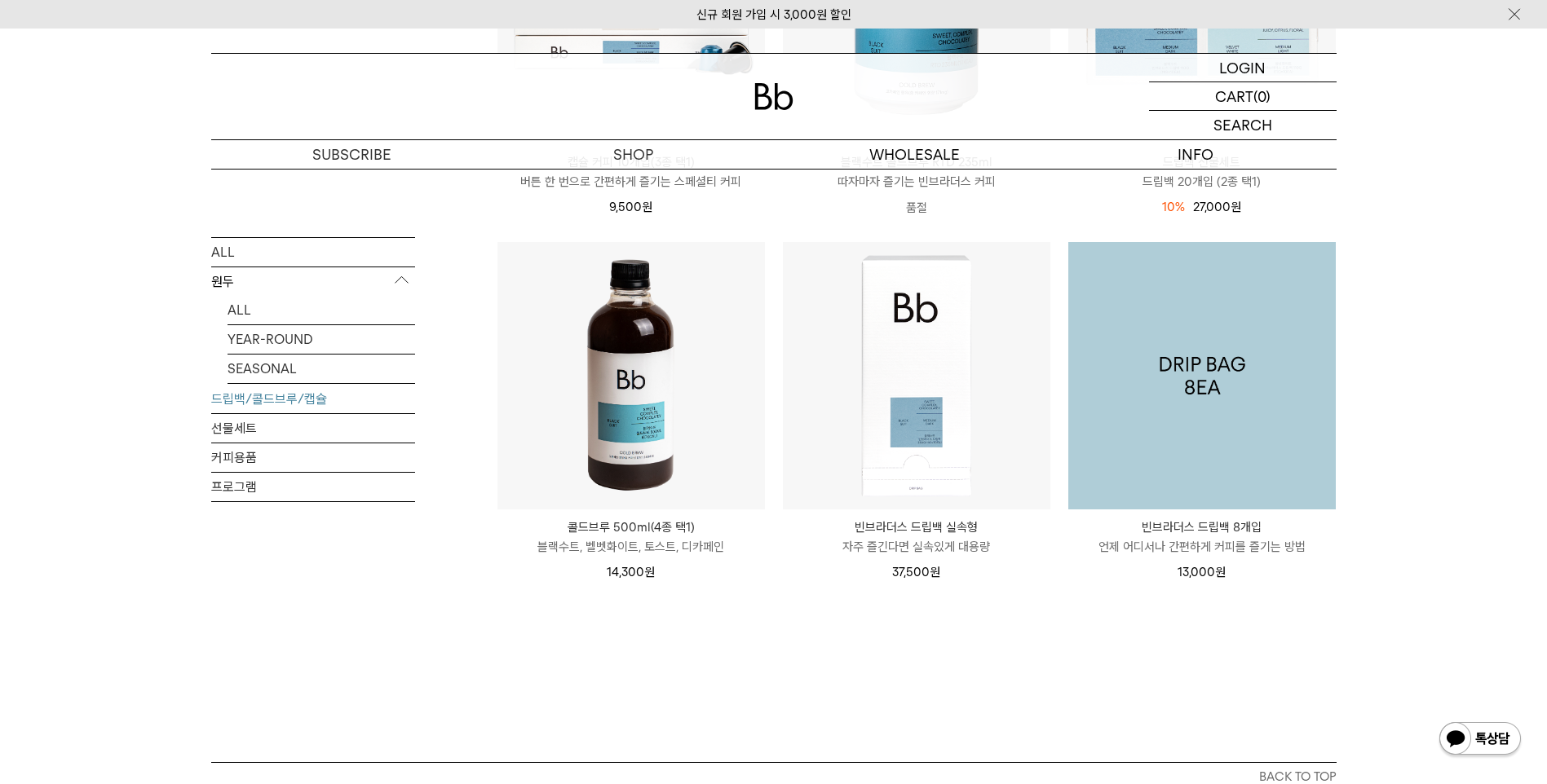
click at [1183, 417] on img at bounding box center [1201, 376] width 267 height 267
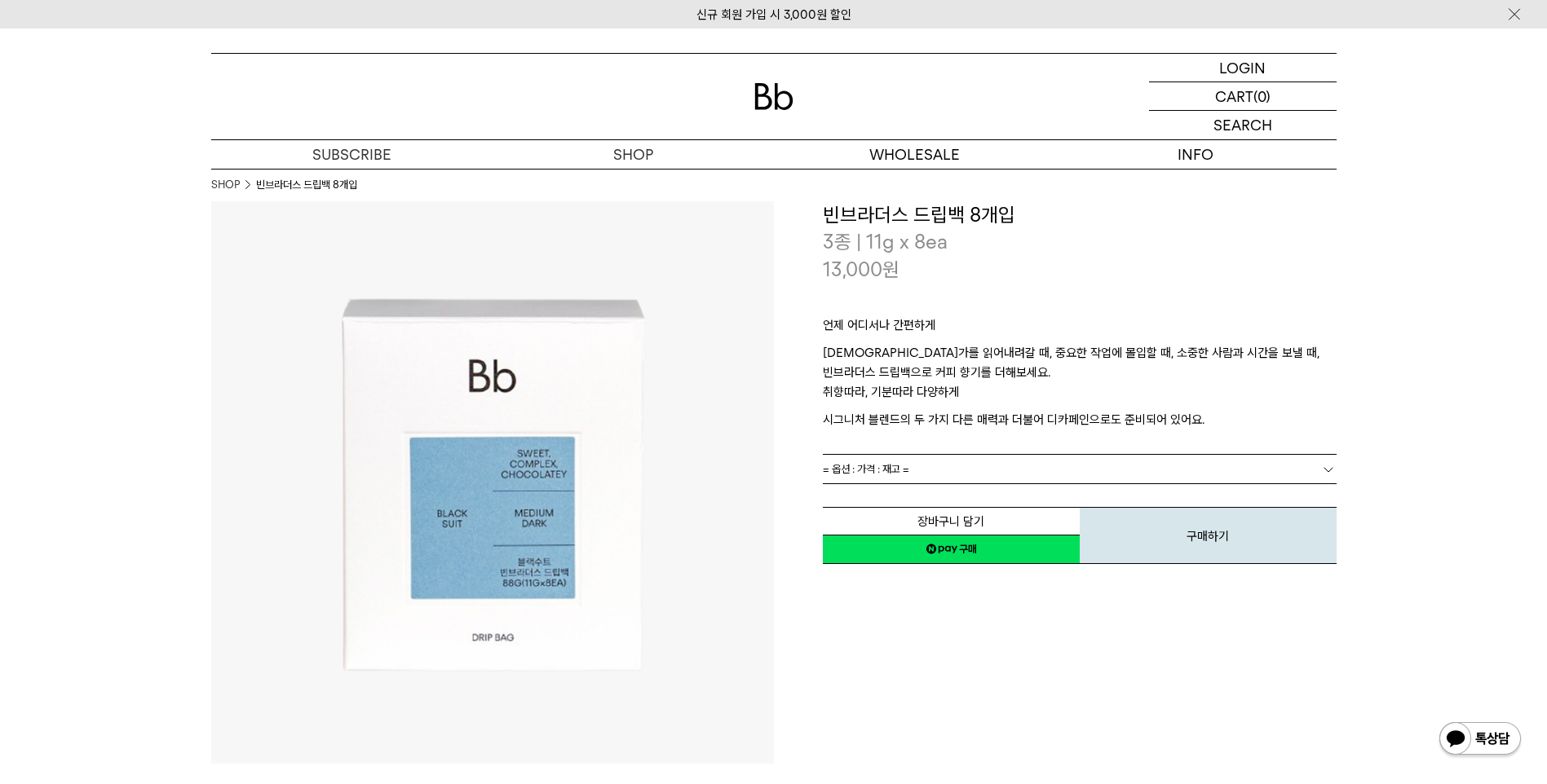
click at [932, 466] on link "= 옵션 : 가격 : 재고 =" at bounding box center [1079, 469] width 514 height 29
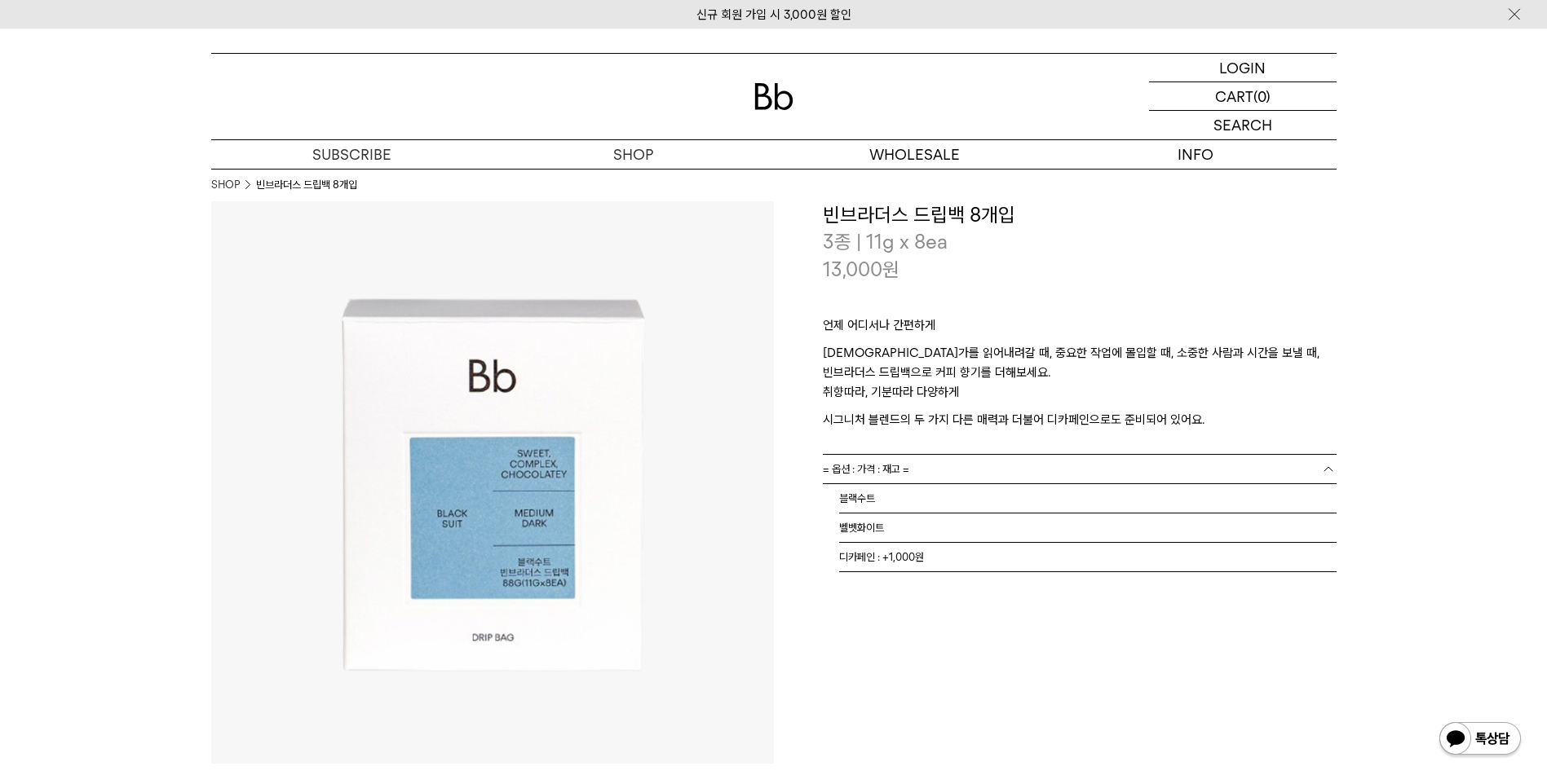
click at [965, 685] on div "**********" at bounding box center [1055, 482] width 562 height 562
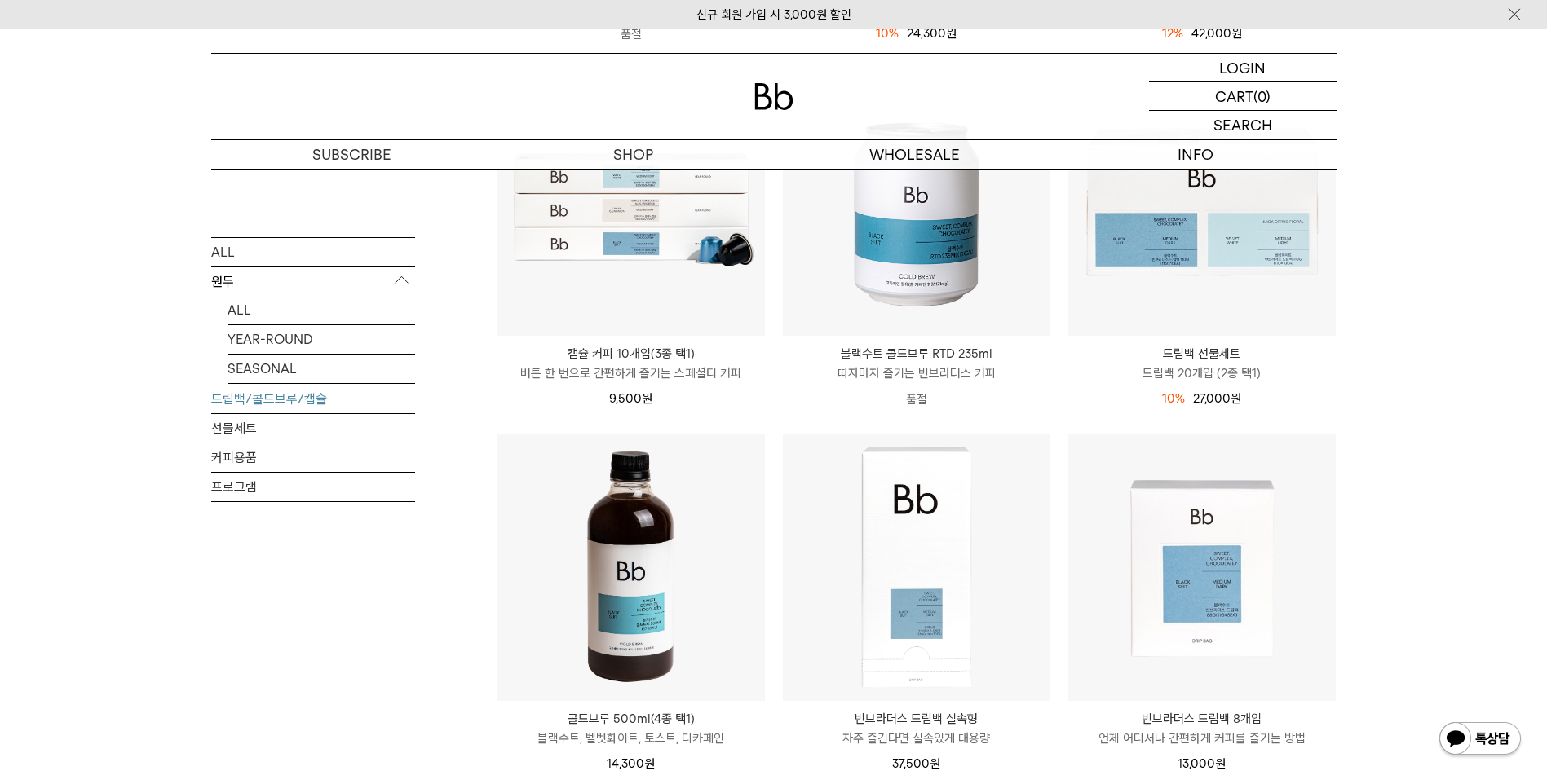
scroll to position [245, 0]
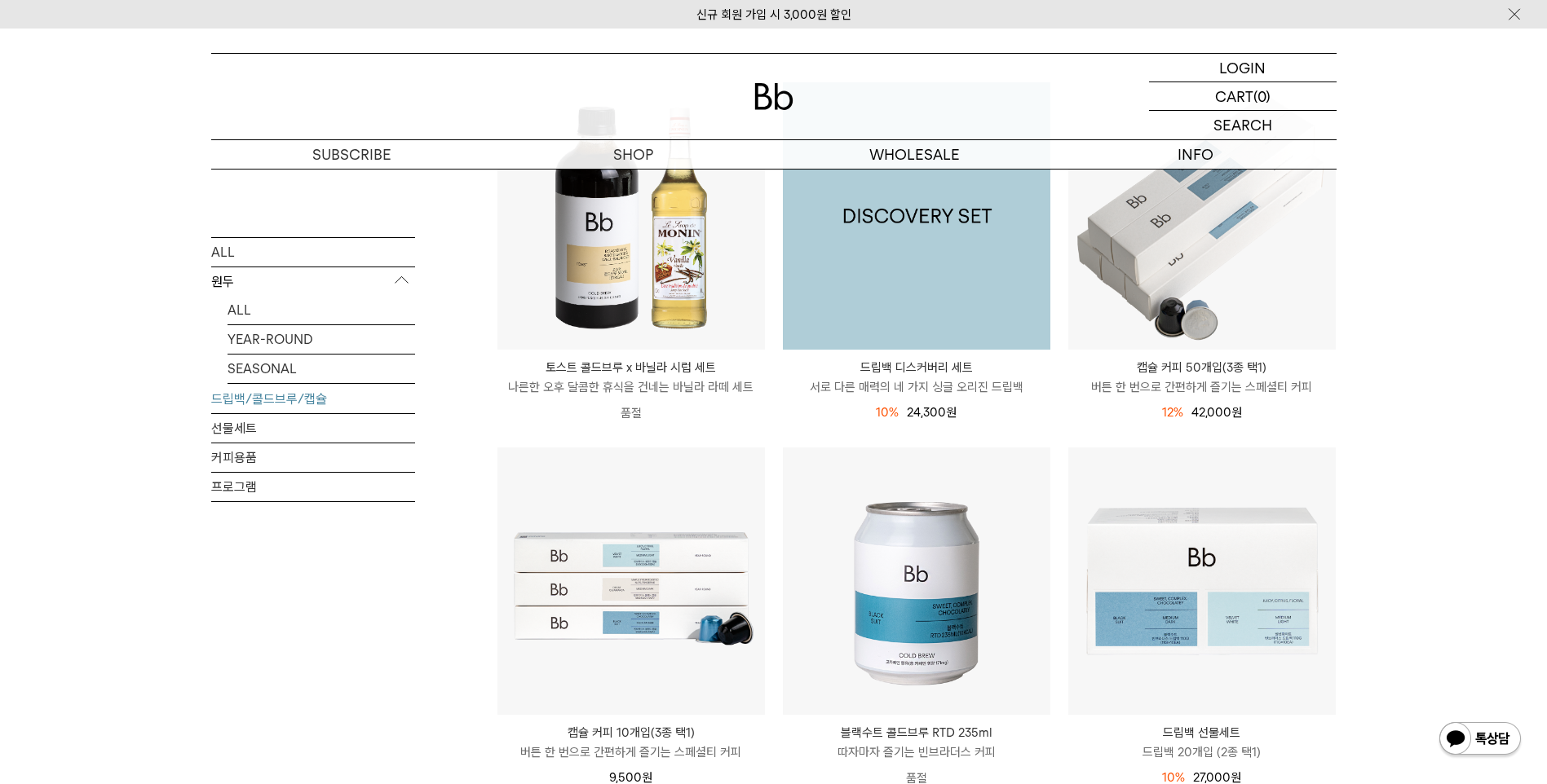
click at [968, 303] on img at bounding box center [916, 216] width 267 height 267
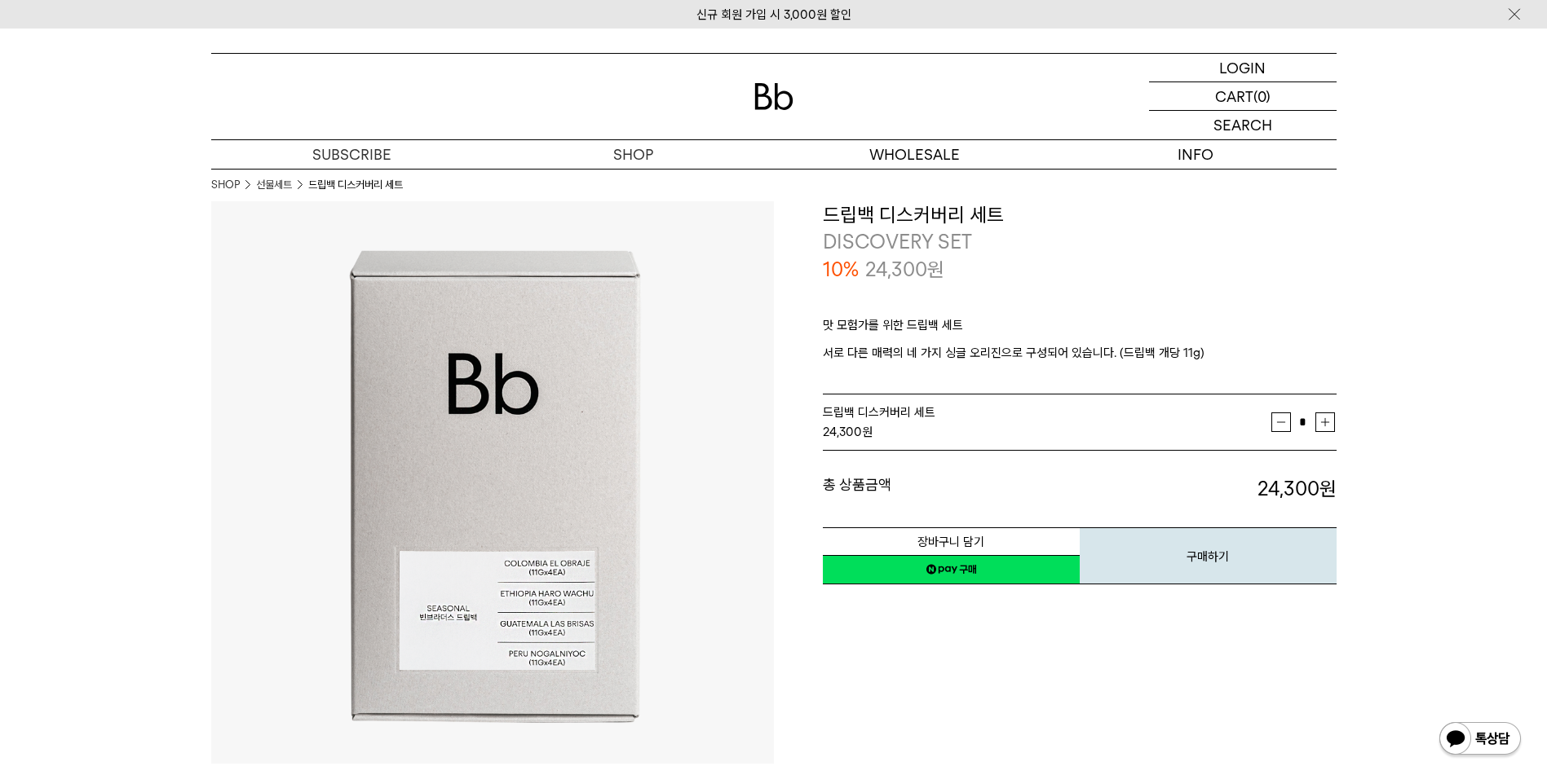
click at [958, 399] on td "드립백 디스커버리 세트 24,300 원" at bounding box center [1047, 422] width 449 height 55
click at [1125, 405] on div "드립백 디스커버리 세트 24,300 원" at bounding box center [1047, 421] width 449 height 39
click at [900, 469] on div "총 상품금액 24,300 원 총 할인금액 총 상품금액 24,300 원" at bounding box center [1079, 477] width 514 height 52
click at [873, 492] on dt "총 상품금액" at bounding box center [951, 489] width 256 height 28
click at [994, 325] on p "맛 모험가를 위한 드립백 세트" at bounding box center [1079, 330] width 514 height 28
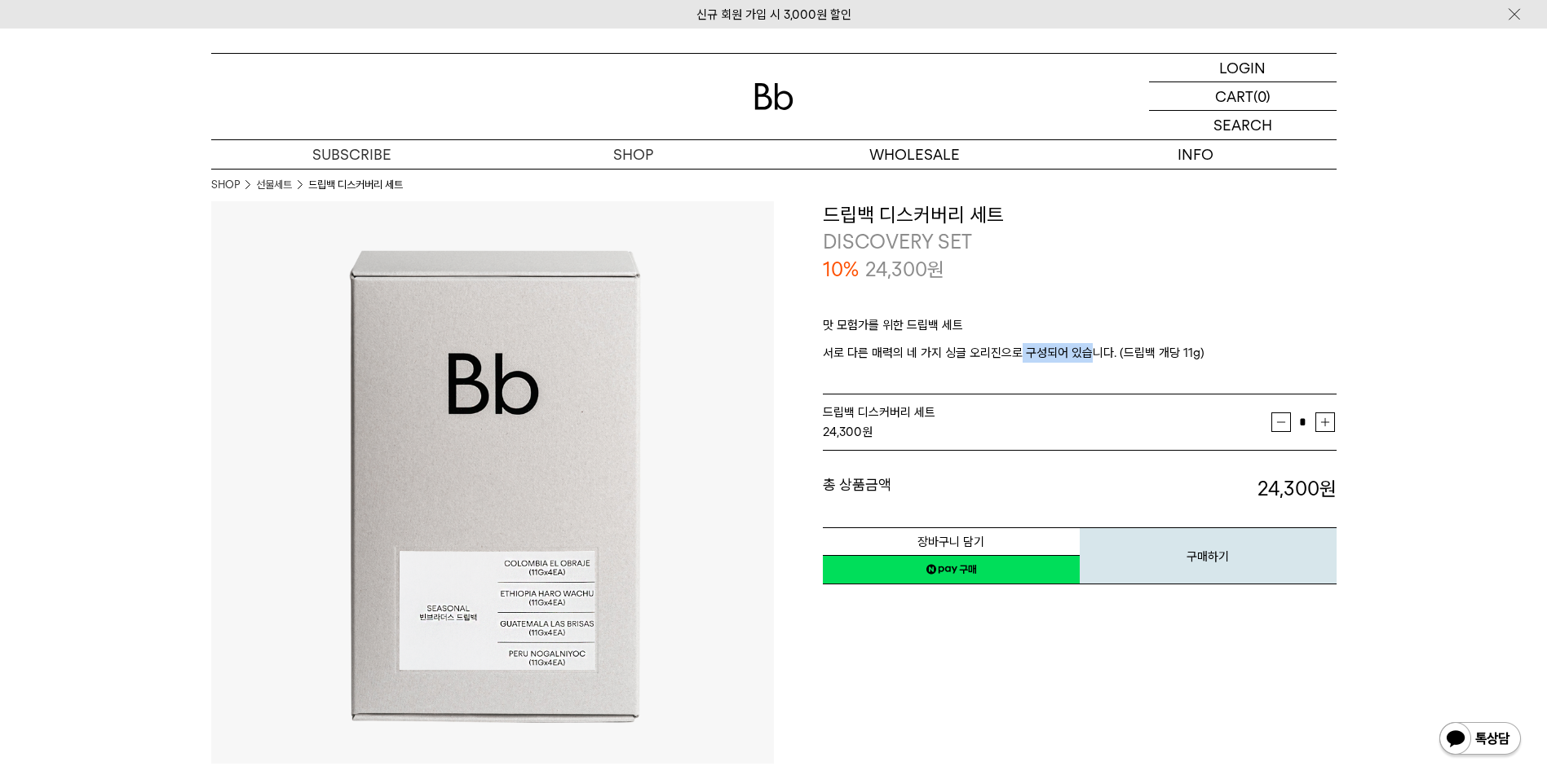
drag, startPoint x: 994, startPoint y: 325, endPoint x: 1101, endPoint y: 359, distance: 112.3
click at [1101, 359] on p "서로 다른 매력의 네 가지 싱글 오리진으로 구성되어 있습니다. (드립백 개당 11g)" at bounding box center [1079, 353] width 514 height 20
drag, startPoint x: 1101, startPoint y: 359, endPoint x: 910, endPoint y: 368, distance: 191.2
click at [910, 368] on p at bounding box center [1079, 367] width 514 height 8
click at [1057, 424] on div "24,300 원" at bounding box center [1047, 432] width 449 height 20
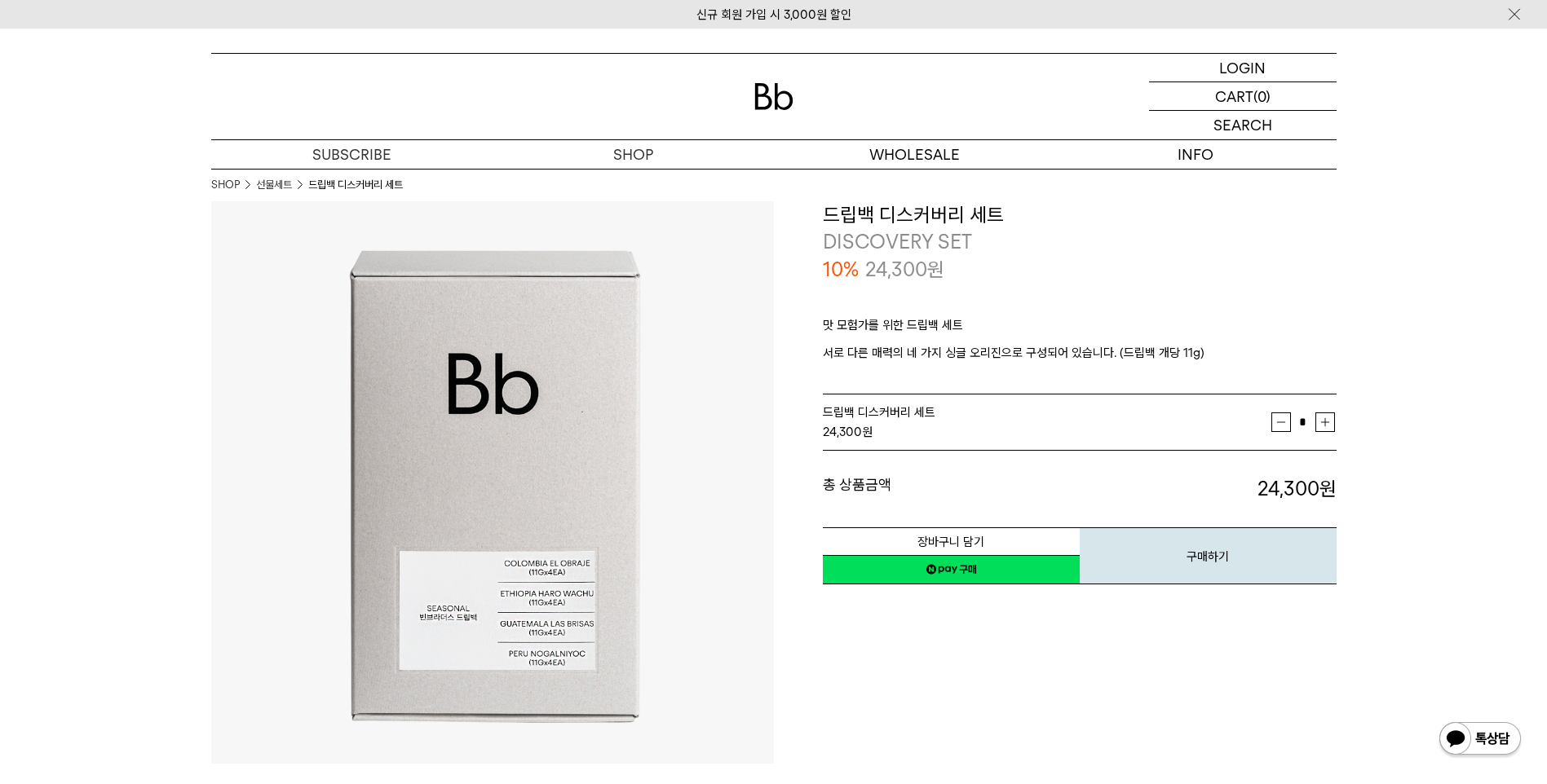
click at [1463, 746] on img at bounding box center [1479, 739] width 85 height 39
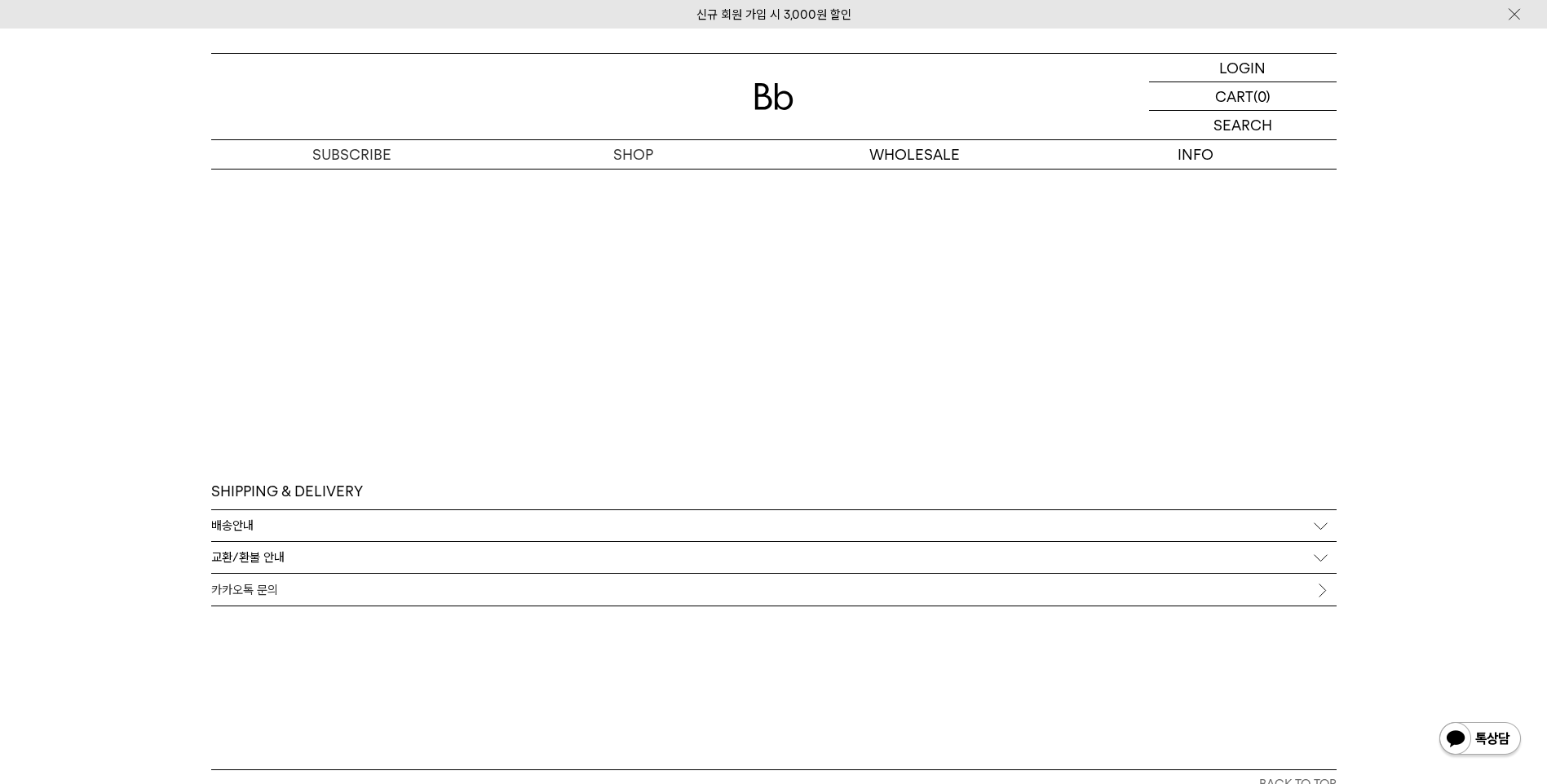
scroll to position [4940, 0]
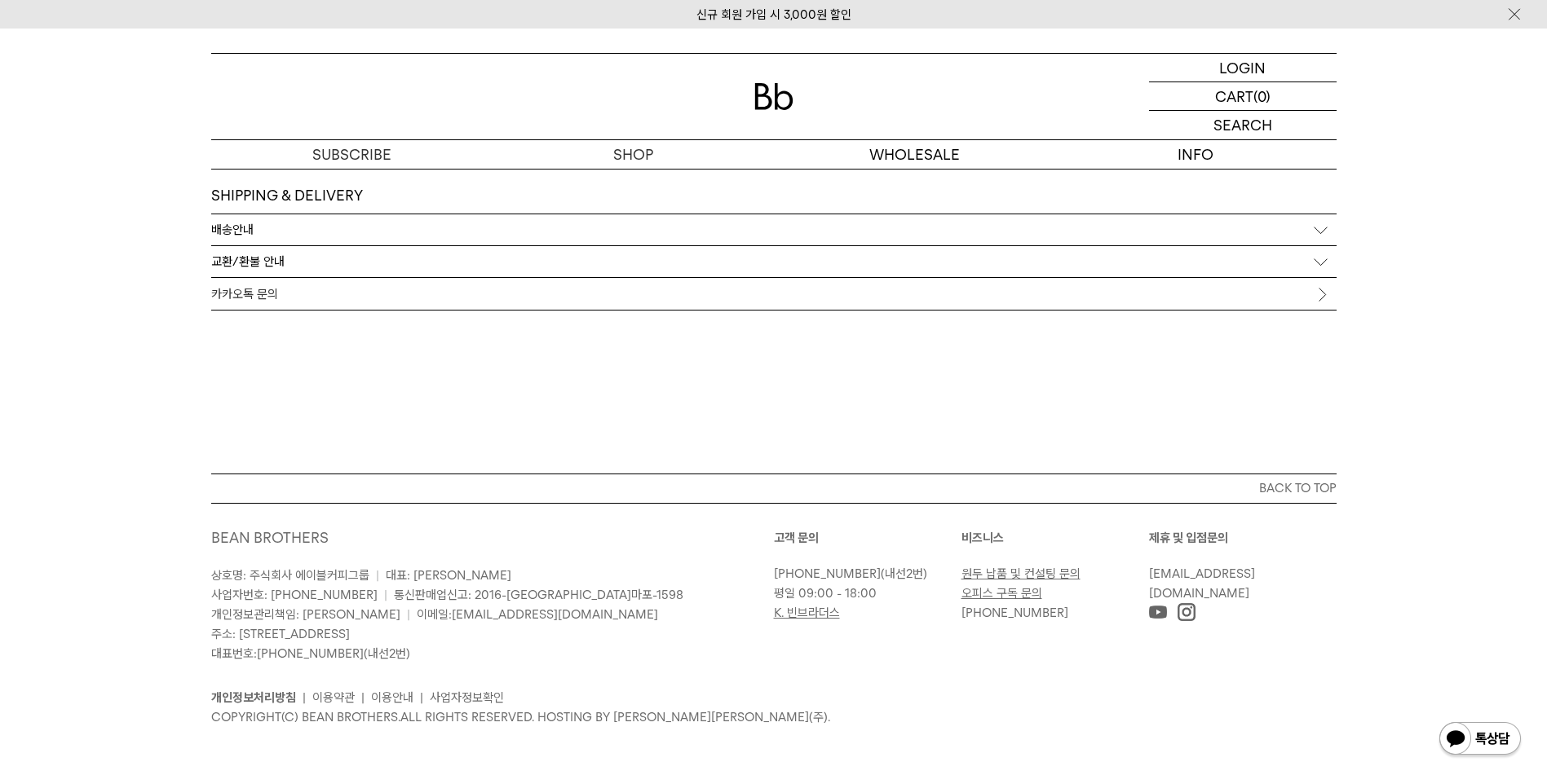
click at [800, 616] on link "K. 빈브라더스" at bounding box center [806, 613] width 66 height 15
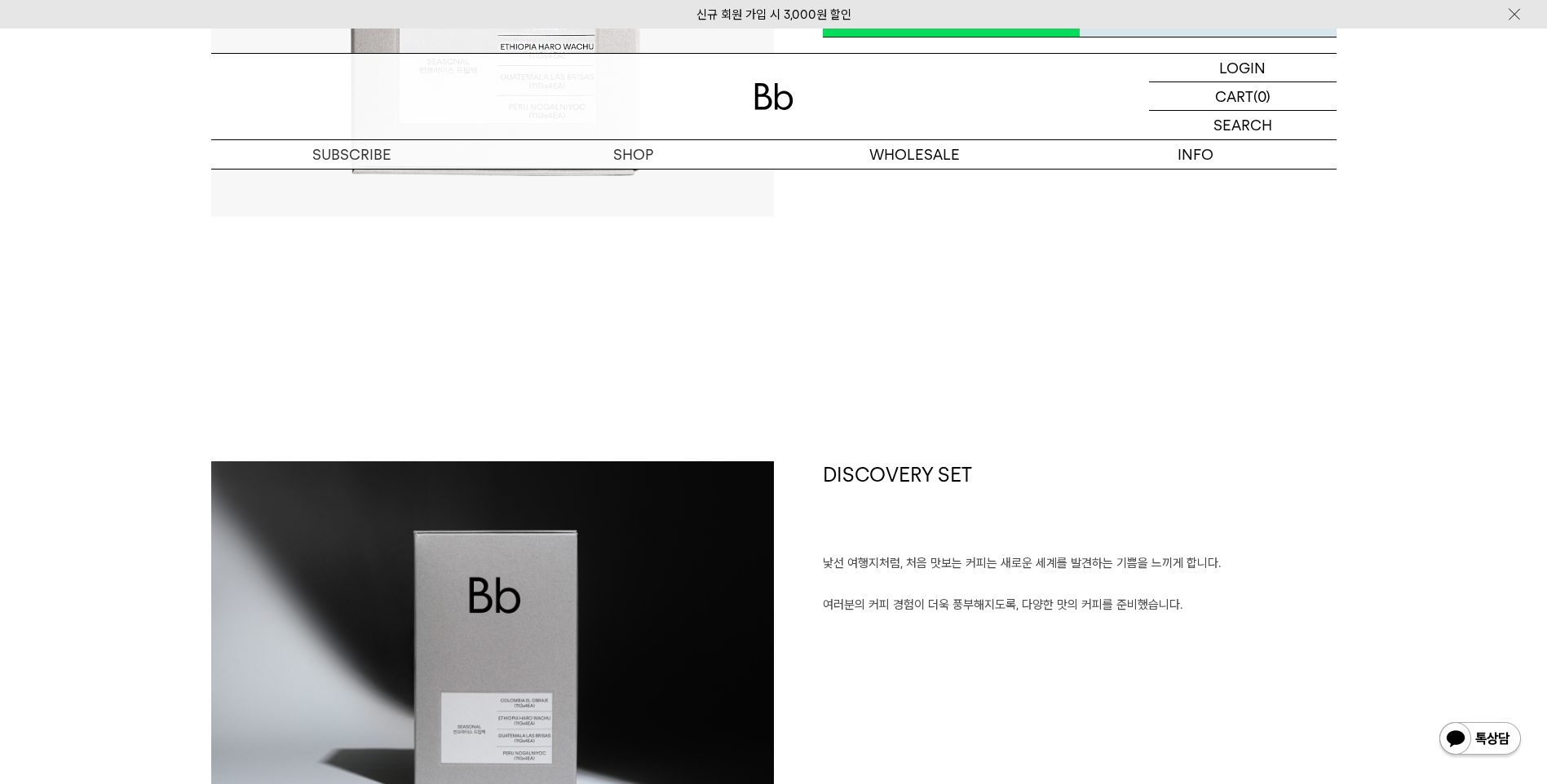
scroll to position [734, 0]
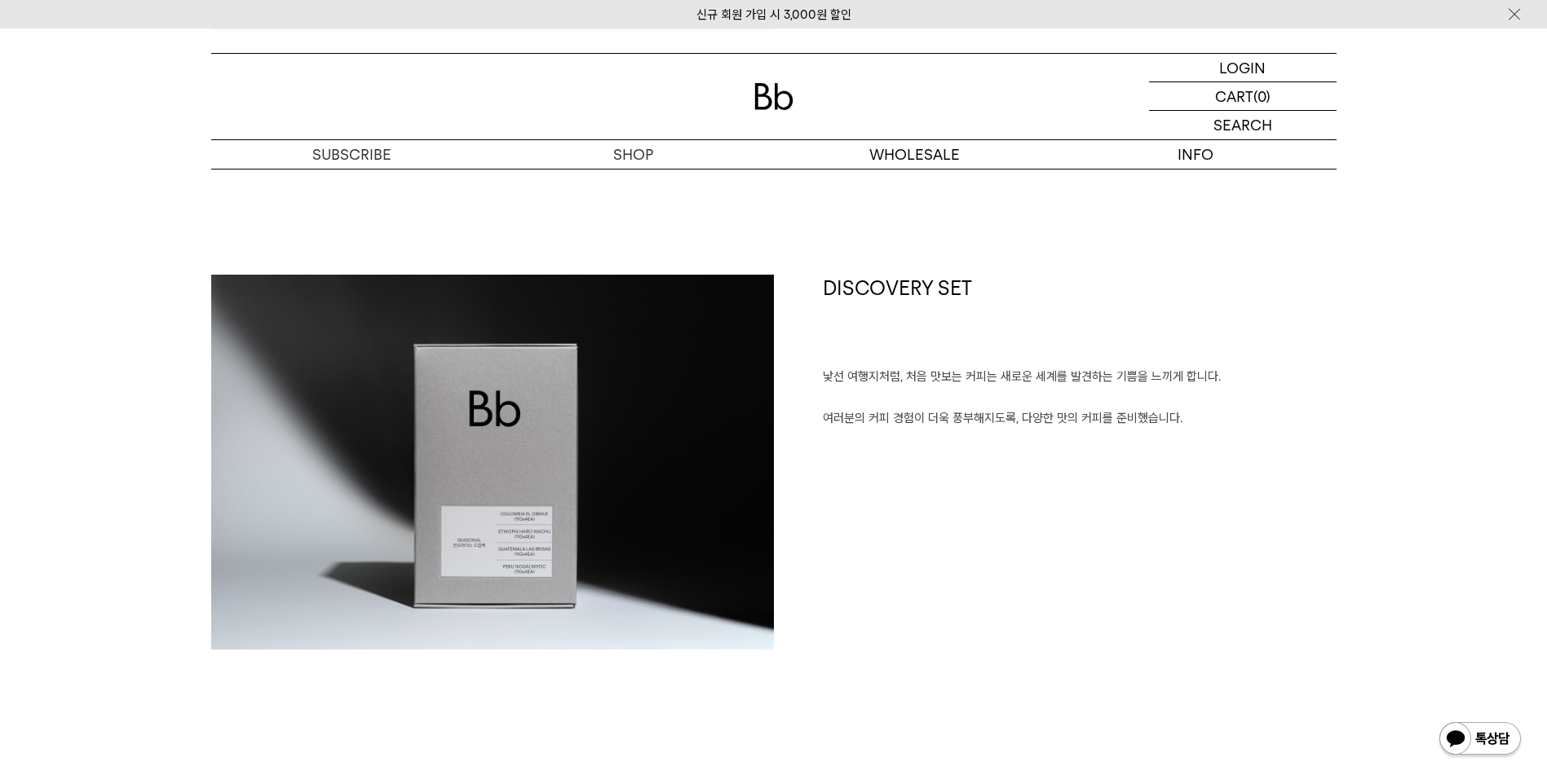
click at [445, 574] on img at bounding box center [492, 462] width 562 height 375
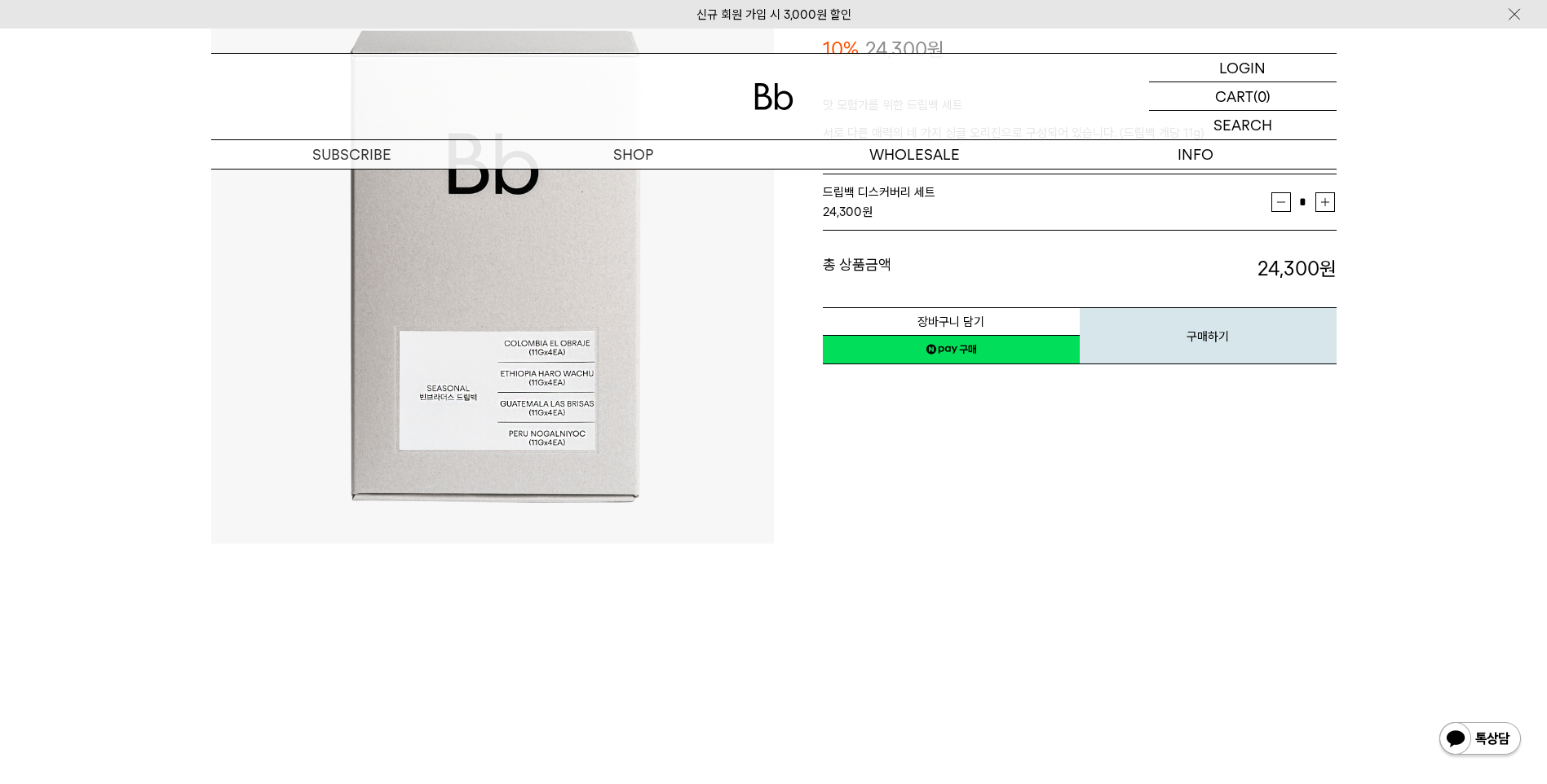
scroll to position [0, 0]
